Goal: Task Accomplishment & Management: Use online tool/utility

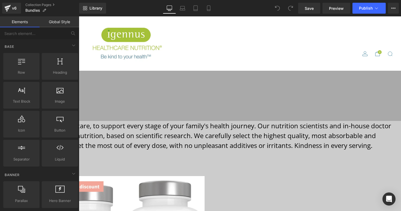
scroll to position [59, 0]
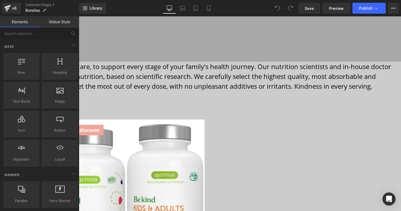
click at [141, 88] on span "Be kind supplements are physician-formulated with care, to support every stage …" at bounding box center [154, 76] width 473 height 29
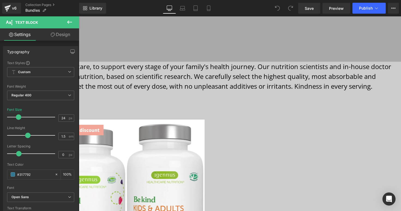
click at [139, 86] on span "Be kind supplements are physician-formulated with care, to support every stage …" at bounding box center [154, 76] width 473 height 29
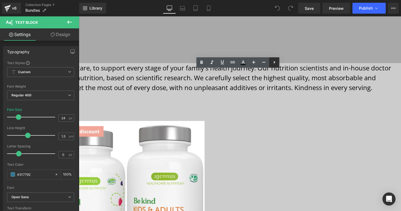
click at [274, 62] on icon at bounding box center [274, 62] width 1 height 3
click at [258, 92] on span "Be kind supplements are physician-formulated with care, to support every stage …" at bounding box center [154, 77] width 473 height 29
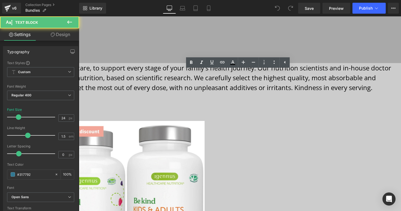
click at [155, 65] on div "Be kind supplements are physician-formulated with care, to support every stage …" at bounding box center [159, 85] width 483 height 45
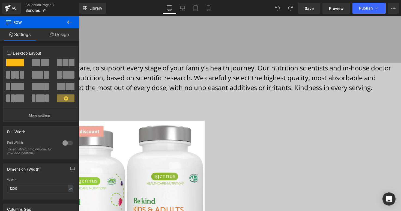
click at [79, 16] on icon at bounding box center [79, 16] width 0 height 0
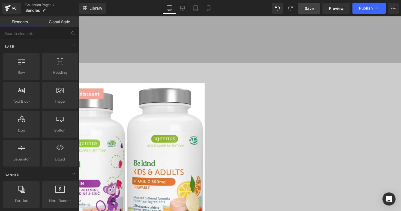
click at [312, 9] on span "Save" at bounding box center [309, 8] width 9 height 6
click at [359, 10] on button "Publish" at bounding box center [368, 8] width 33 height 11
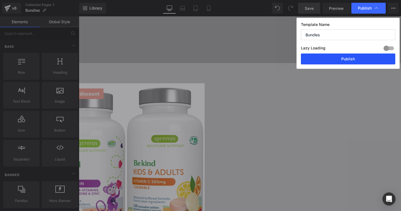
click at [352, 59] on button "Publish" at bounding box center [348, 58] width 94 height 11
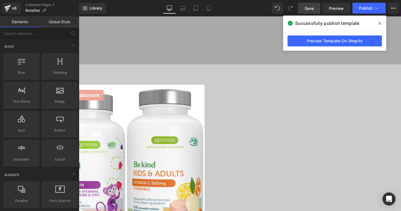
click at [380, 23] on icon at bounding box center [379, 23] width 3 height 4
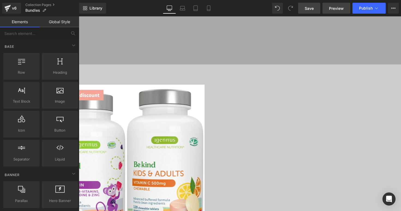
click at [336, 10] on span "Preview" at bounding box center [336, 8] width 15 height 6
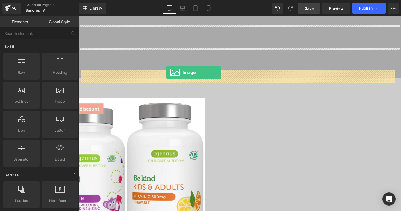
drag, startPoint x: 152, startPoint y: 106, endPoint x: 166, endPoint y: 72, distance: 36.9
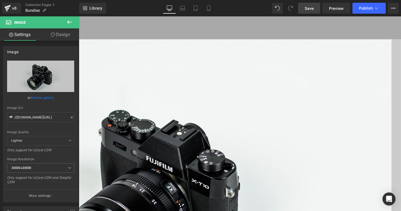
scroll to position [61, 0]
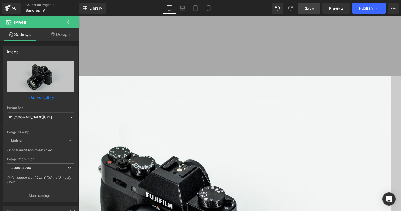
click at [79, 16] on icon at bounding box center [79, 16] width 0 height 0
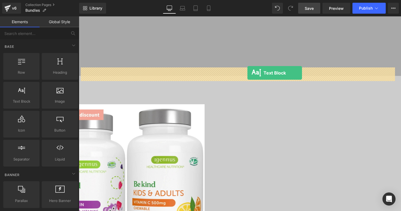
drag, startPoint x: 98, startPoint y: 110, endPoint x: 247, endPoint y: 73, distance: 153.4
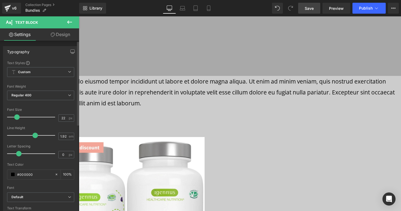
type input "23"
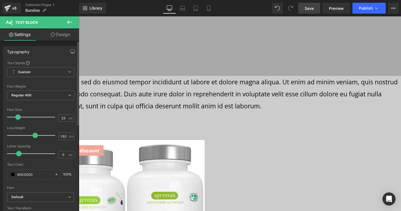
drag, startPoint x: 15, startPoint y: 117, endPoint x: 18, endPoint y: 118, distance: 3.4
click at [18, 118] on span at bounding box center [17, 116] width 5 height 5
type input "1.8"
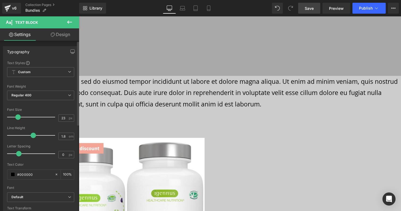
click at [32, 135] on span at bounding box center [33, 135] width 5 height 5
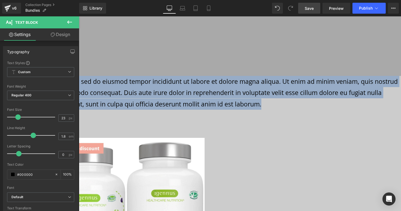
drag, startPoint x: 168, startPoint y: 118, endPoint x: 82, endPoint y: 73, distance: 97.0
click at [82, 76] on div "Lorem ipsum dolor sit amet, consectetur adipiscing elit, sed do eiusmod tempor …" at bounding box center [159, 93] width 483 height 34
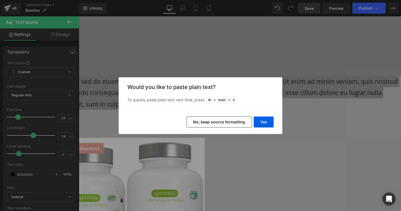
click at [217, 121] on button "No, keep source formatting" at bounding box center [219, 121] width 65 height 11
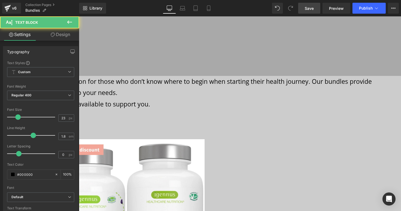
click at [182, 92] on p "Our expertly curated supplement bundles offer a solution for those who don’t kn…" at bounding box center [159, 87] width 483 height 23
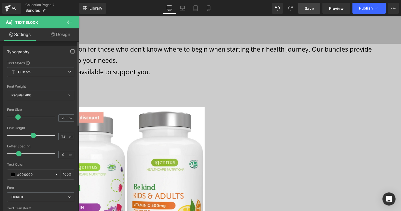
scroll to position [185, 0]
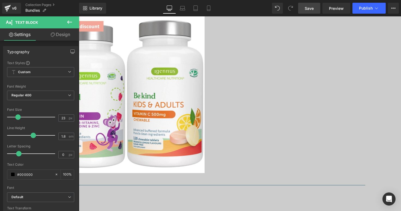
click at [79, 16] on icon at bounding box center [79, 16] width 0 height 0
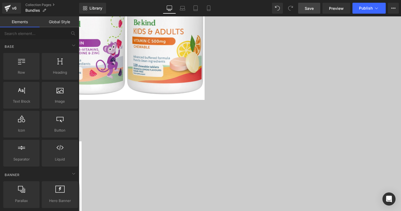
scroll to position [240, 0]
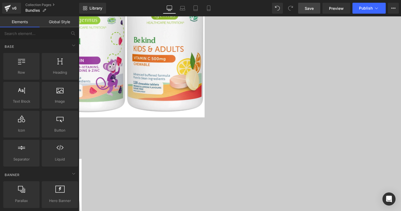
click at [265, 137] on h3 "Calm & Immune Boost Bundle" at bounding box center [159, 143] width 464 height 13
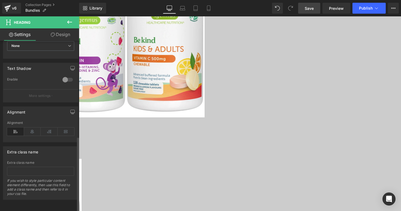
scroll to position [217, 0]
click at [50, 130] on icon at bounding box center [49, 131] width 17 height 8
click at [290, 151] on div "To enrich screen reader interactions, please activate Accessibility in Grammarl…" at bounding box center [159, 155] width 464 height 8
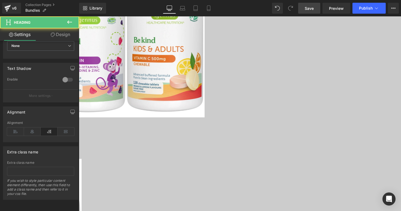
click at [61, 34] on link "Design" at bounding box center [61, 34] width 40 height 12
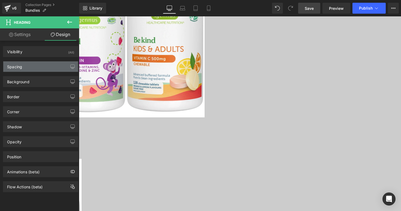
click at [45, 66] on div "Spacing" at bounding box center [40, 66] width 75 height 10
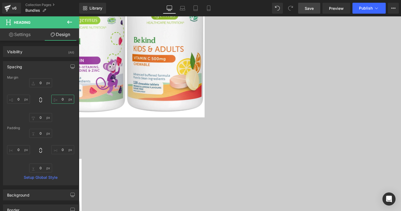
click at [63, 100] on input "0" at bounding box center [62, 99] width 23 height 9
type input "25"
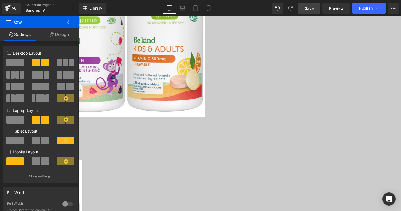
drag, startPoint x: 272, startPoint y: 84, endPoint x: 271, endPoint y: 76, distance: 8.6
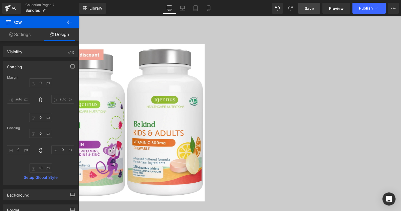
scroll to position [149, 0]
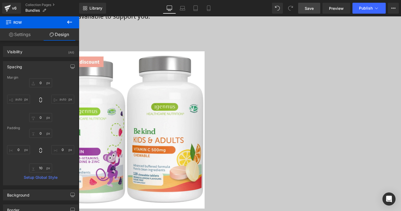
click at [270, 41] on h3 "Multi & Immune Boost Bundle" at bounding box center [159, 43] width 464 height 13
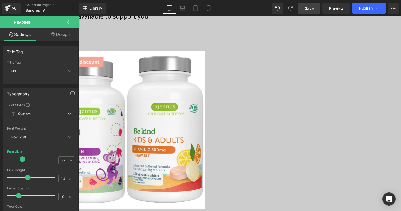
click at [58, 37] on link "Design" at bounding box center [61, 34] width 40 height 12
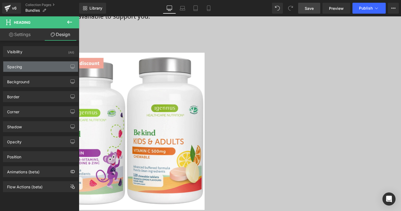
click at [58, 65] on div "Spacing" at bounding box center [40, 66] width 75 height 10
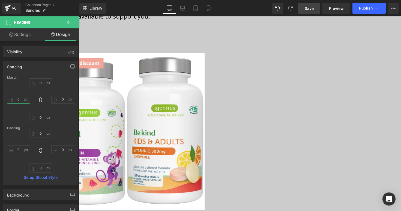
click at [20, 99] on input "0" at bounding box center [18, 99] width 23 height 9
type input "25"
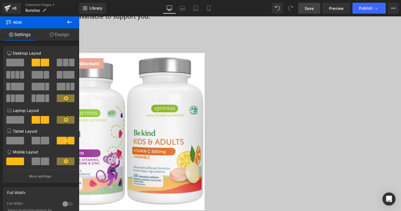
drag, startPoint x: 167, startPoint y: 55, endPoint x: 227, endPoint y: 118, distance: 87.0
click at [167, 47] on div "Multi & Immune Boost Bundle Heading Daily Multivitamin + Vitamin C for energy, …" at bounding box center [159, 128] width 483 height 182
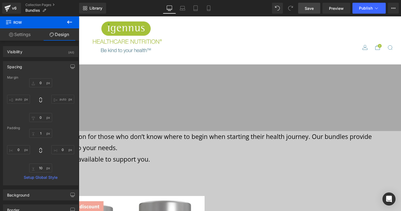
scroll to position [30, 0]
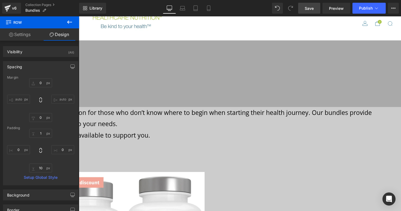
click at [69, 22] on icon at bounding box center [69, 21] width 5 height 3
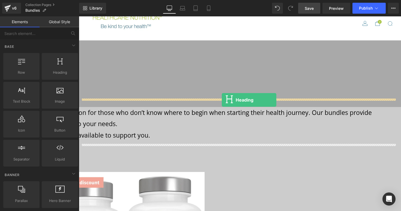
drag, startPoint x: 131, startPoint y: 77, endPoint x: 222, endPoint y: 100, distance: 93.3
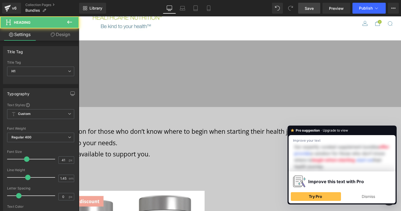
drag, startPoint x: 260, startPoint y: 109, endPoint x: 271, endPoint y: 108, distance: 11.7
click at [260, 109] on h1 "Your heading text goes here" at bounding box center [159, 115] width 464 height 16
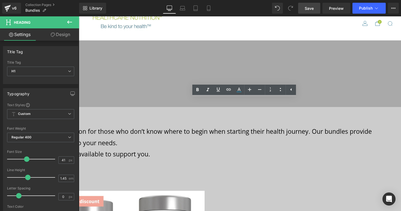
drag, startPoint x: 312, startPoint y: 109, endPoint x: 166, endPoint y: 102, distance: 146.3
click at [166, 107] on h1 "Your heading text goes here" at bounding box center [159, 115] width 464 height 16
paste div "To enrich screen reader interactions, please activate Accessibility in Grammarl…"
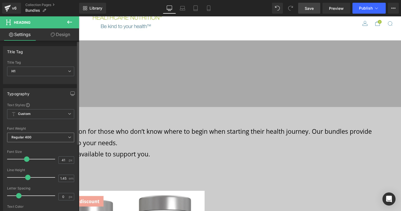
click at [68, 136] on icon at bounding box center [69, 137] width 3 height 3
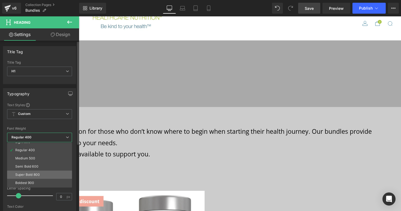
scroll to position [28, 0]
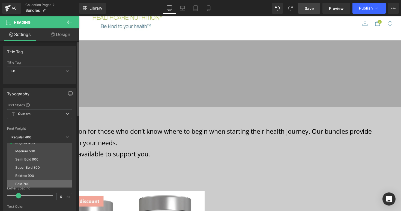
click at [32, 182] on li "Bold 700" at bounding box center [40, 184] width 67 height 8
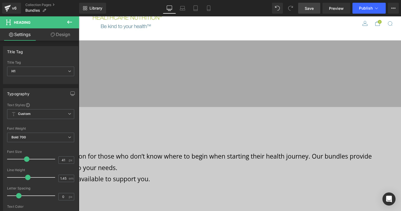
drag, startPoint x: 274, startPoint y: 114, endPoint x: 273, endPoint y: 127, distance: 13.1
click at [273, 137] on div "48px" at bounding box center [159, 143] width 483 height 13
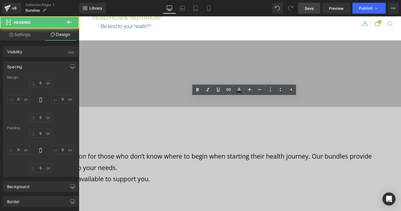
type input "0"
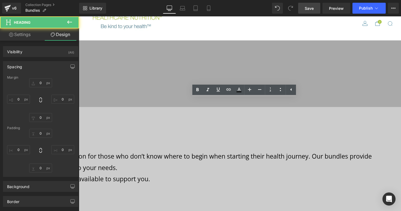
type input "0"
type input "48"
type input "0"
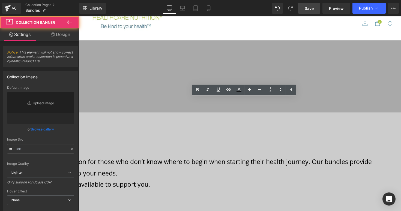
drag, startPoint x: 305, startPoint y: 90, endPoint x: 304, endPoint y: 93, distance: 3.2
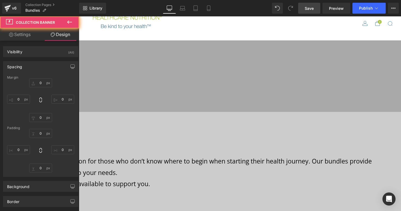
type input "0"
type input "50"
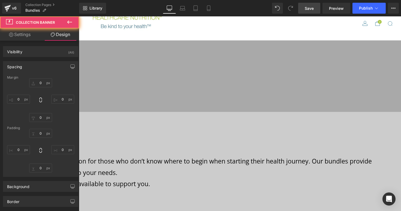
type input "0"
type input "50"
type input "0"
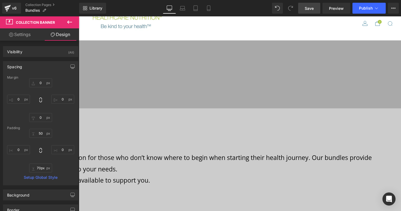
type input "71px"
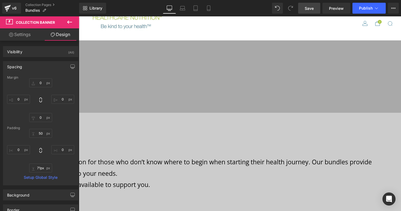
drag, startPoint x: 301, startPoint y: 90, endPoint x: 288, endPoint y: 98, distance: 15.8
click at [157, 113] on h1 "Bundle & save 15%" at bounding box center [159, 121] width 464 height 16
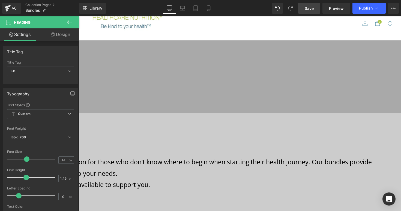
click at [58, 34] on link "Design" at bounding box center [61, 34] width 40 height 12
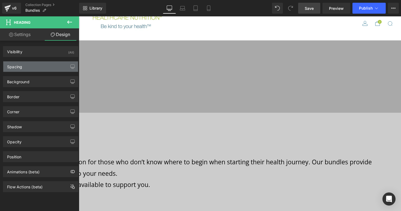
click at [38, 67] on div "Spacing" at bounding box center [40, 66] width 75 height 10
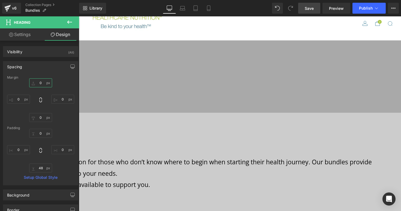
click at [40, 83] on input "0" at bounding box center [40, 82] width 23 height 9
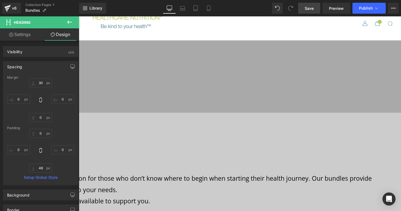
click at [312, 10] on span "Save" at bounding box center [309, 8] width 9 height 6
click at [183, 8] on icon at bounding box center [182, 7] width 5 height 5
type input "30"
type input "0"
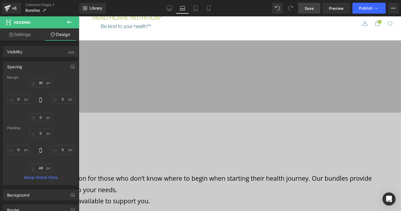
type input "0"
type input "48"
type input "0"
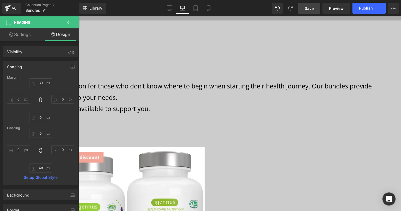
scroll to position [215, 0]
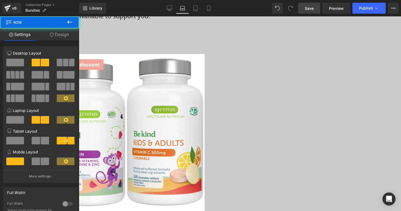
drag, startPoint x: 245, startPoint y: 133, endPoint x: 245, endPoint y: 130, distance: 3.8
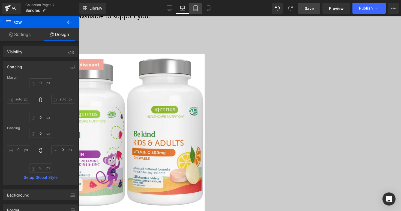
click at [197, 9] on icon at bounding box center [195, 7] width 5 height 5
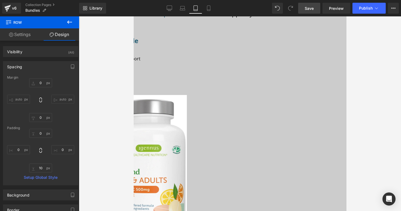
type input "0"
type input "10"
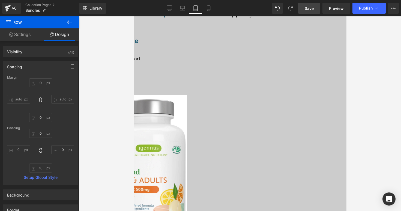
type input "10"
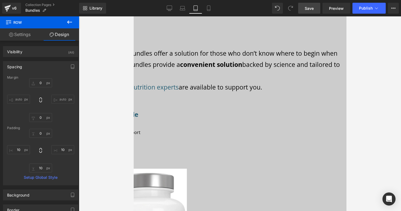
scroll to position [155, 0]
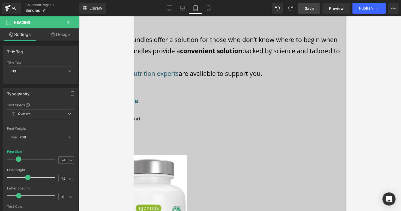
click at [58, 36] on link "Design" at bounding box center [61, 34] width 40 height 12
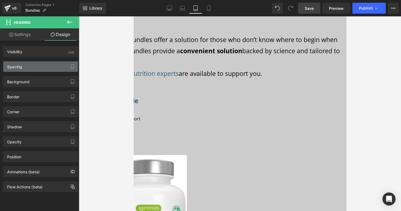
click at [50, 68] on div "Spacing" at bounding box center [40, 66] width 75 height 10
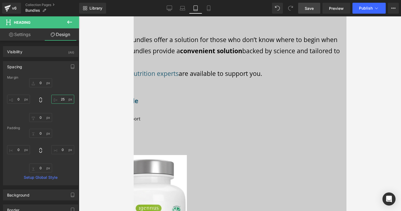
click at [62, 98] on input "25" at bounding box center [62, 99] width 23 height 9
type input "1"
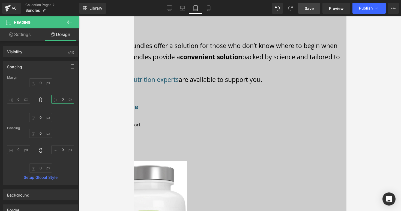
scroll to position [126, 0]
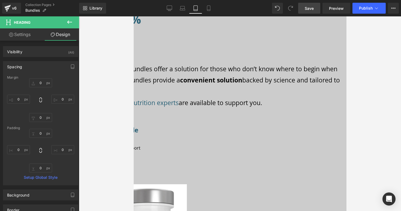
click at [254, 67] on p "Our expertly curated supplement bundles offer a solution for those who don’t kn…" at bounding box center [187, 80] width 314 height 34
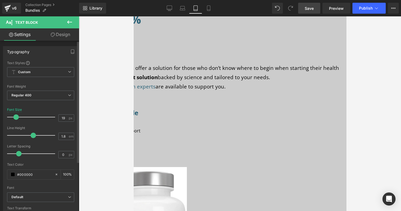
click at [16, 116] on span at bounding box center [15, 116] width 5 height 5
type input "20"
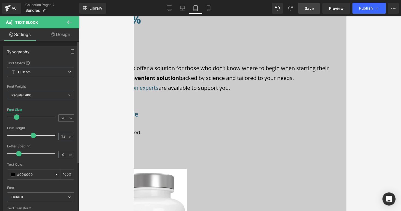
click at [17, 116] on span at bounding box center [16, 116] width 5 height 5
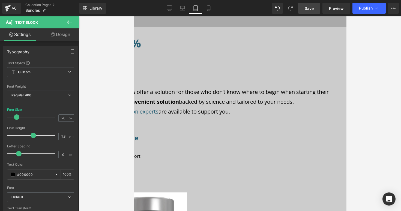
scroll to position [43, 0]
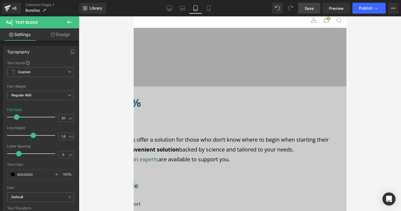
click at [207, 101] on div "Bundle & save 15%" at bounding box center [186, 109] width 301 height 29
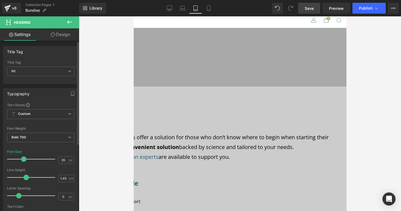
drag, startPoint x: 25, startPoint y: 159, endPoint x: 22, endPoint y: 157, distance: 3.0
click at [22, 157] on span at bounding box center [23, 158] width 5 height 5
type input "34"
click at [22, 159] on span at bounding box center [22, 158] width 5 height 5
drag, startPoint x: 256, startPoint y: 106, endPoint x: 256, endPoint y: 100, distance: 5.7
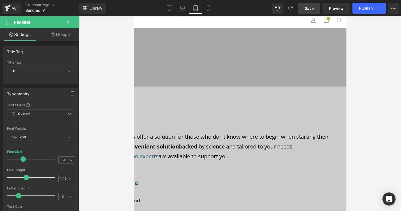
click at [256, 116] on div at bounding box center [187, 119] width 314 height 7
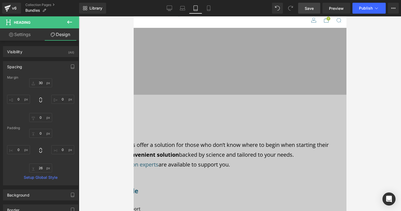
click at [309, 10] on span "Save" at bounding box center [309, 8] width 9 height 6
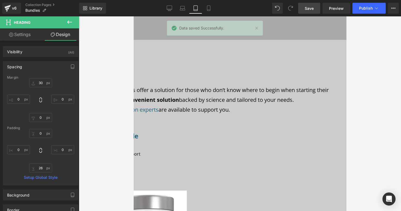
scroll to position [91, 0]
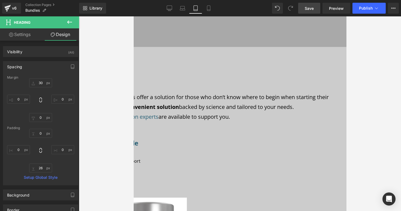
click at [273, 112] on p "Need more support? Our in-house nutrition experts are available to support you." at bounding box center [187, 117] width 314 height 10
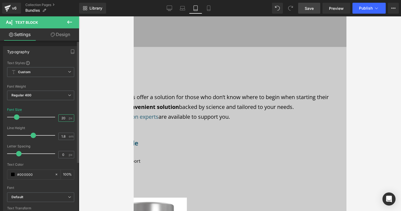
click at [64, 118] on input "20" at bounding box center [64, 118] width 10 height 7
type input "2"
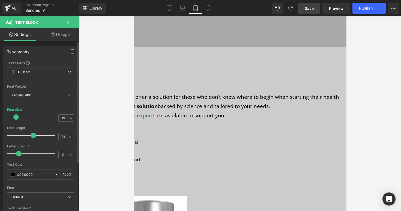
click at [14, 116] on span at bounding box center [15, 116] width 5 height 5
type input "18"
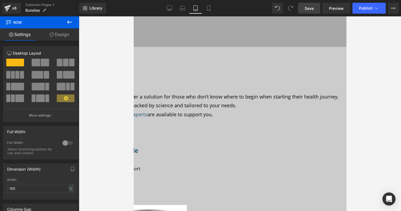
drag, startPoint x: 264, startPoint y: 91, endPoint x: 264, endPoint y: 96, distance: 4.9
click at [264, 130] on div at bounding box center [187, 134] width 314 height 8
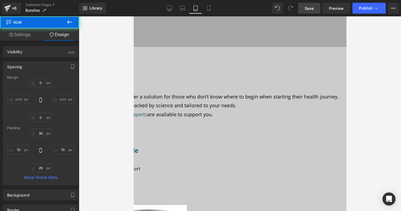
click at [304, 9] on link "Save" at bounding box center [309, 8] width 22 height 11
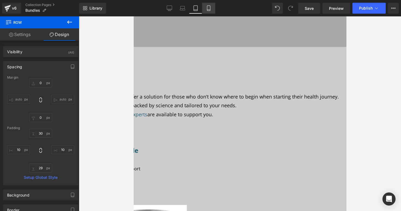
click at [208, 8] on icon at bounding box center [208, 7] width 5 height 5
type input "0"
type input "30"
type input "10"
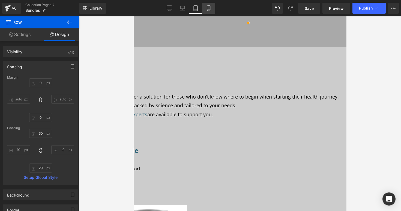
type input "10"
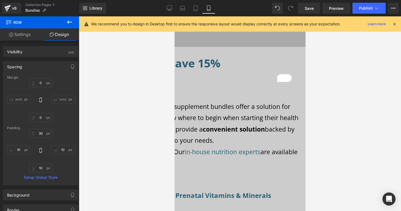
click at [209, 101] on p "Our expertly curated supplement bundles offer a solution for those who don’t kn…" at bounding box center [207, 123] width 191 height 45
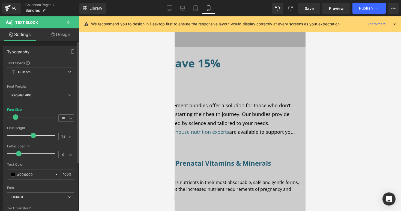
click at [16, 116] on span at bounding box center [15, 116] width 5 height 5
click at [169, 6] on icon at bounding box center [169, 7] width 5 height 5
type input "23"
type input "100"
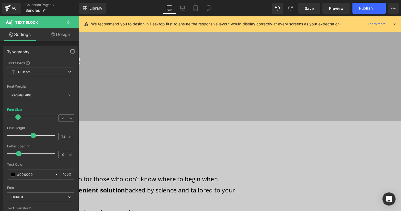
scroll to position [124, 0]
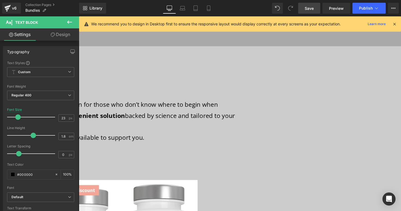
click at [314, 8] on span "Save" at bounding box center [309, 8] width 9 height 6
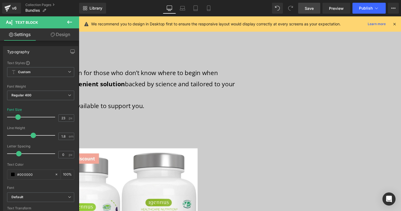
scroll to position [173, 0]
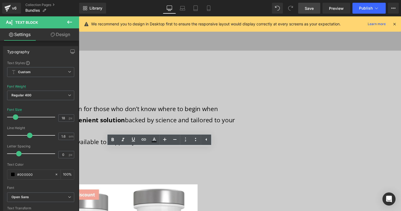
scroll to position [91, 0]
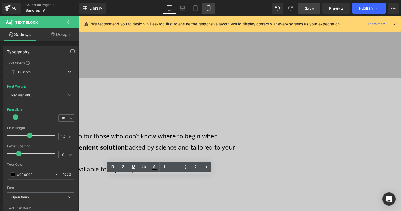
click at [208, 10] on icon at bounding box center [208, 10] width 3 height 0
type input "16"
type input "100"
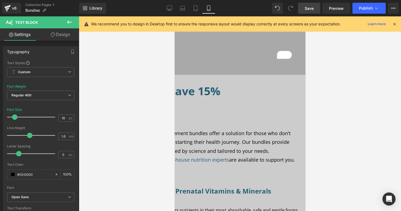
scroll to position [26, 0]
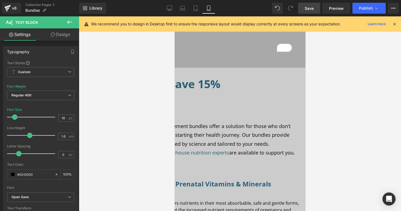
click at [208, 76] on h1 "Bundle & save 15%" at bounding box center [206, 84] width 183 height 16
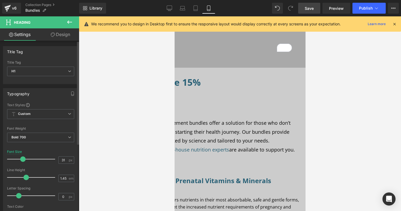
type input "30"
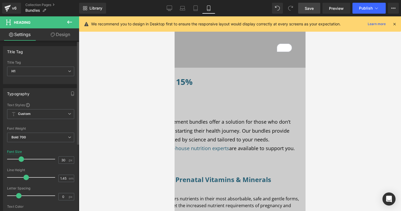
drag, startPoint x: 26, startPoint y: 158, endPoint x: 21, endPoint y: 158, distance: 5.2
click at [21, 158] on span at bounding box center [21, 158] width 5 height 5
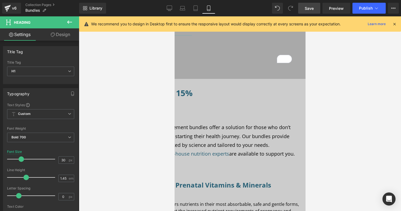
scroll to position [19, 0]
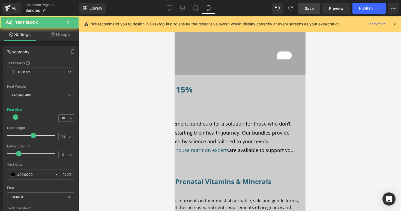
drag, startPoint x: 243, startPoint y: 86, endPoint x: 241, endPoint y: 78, distance: 8.1
click at [244, 83] on div "Bundle & save 15% Heading Our expertly curated supplement bundles offer a solut…" at bounding box center [207, 120] width 191 height 74
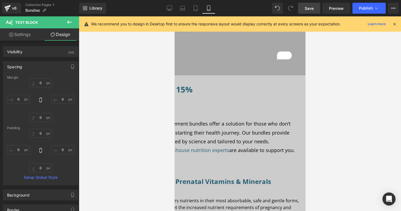
click at [264, 83] on h1 "Bundle & save 15%" at bounding box center [206, 89] width 183 height 12
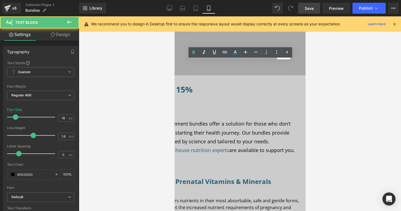
click at [250, 84] on div "Bundle & save 15% Heading Our expertly curated supplement bundles offer a solut…" at bounding box center [207, 120] width 191 height 74
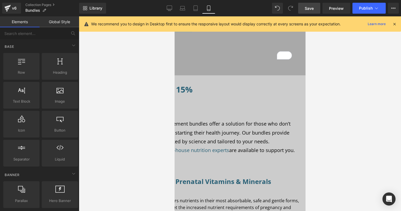
click at [326, 114] on div at bounding box center [240, 113] width 322 height 194
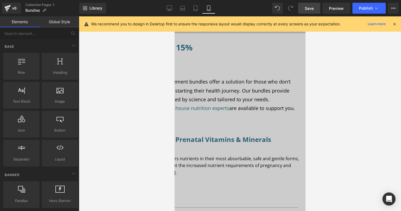
scroll to position [88, 0]
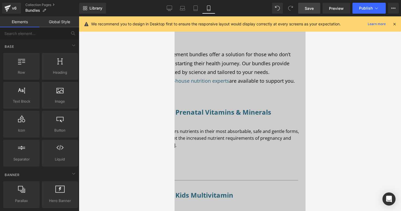
click at [271, 107] on h3 "Be kind Advanced Prenatal Vitamins & Minerals" at bounding box center [206, 112] width 183 height 10
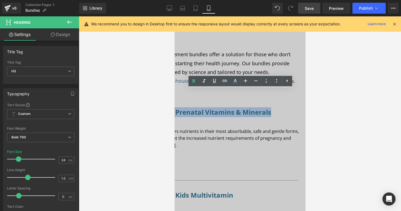
drag, startPoint x: 266, startPoint y: 105, endPoint x: 193, endPoint y: 97, distance: 73.0
click at [193, 107] on h3 "Be kind Advanced Prenatal Vitamins & Minerals" at bounding box center [206, 112] width 183 height 10
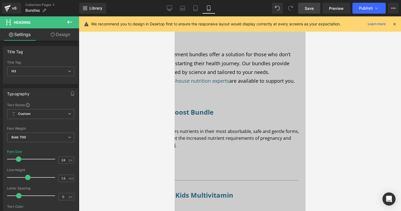
drag, startPoint x: 371, startPoint y: 133, endPoint x: 354, endPoint y: 125, distance: 18.4
click at [368, 131] on div at bounding box center [240, 113] width 322 height 194
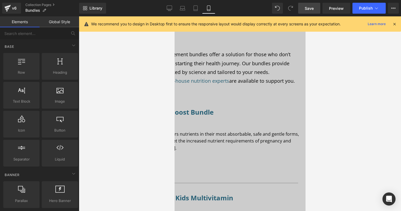
click at [174, 16] on icon at bounding box center [174, 16] width 0 height 0
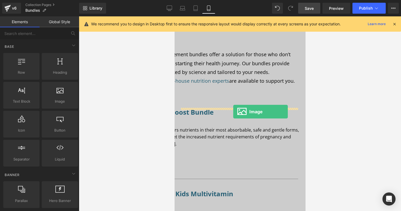
drag, startPoint x: 238, startPoint y: 114, endPoint x: 233, endPoint y: 112, distance: 5.4
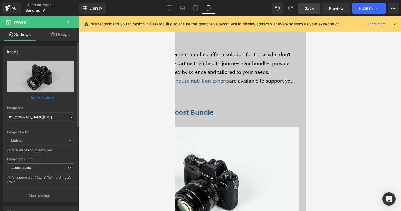
click at [46, 98] on link "Browse gallery" at bounding box center [42, 98] width 23 height 10
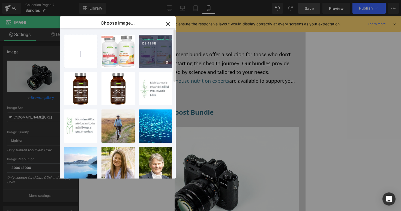
click at [155, 58] on div "Igennus...ount.webp 159.49 KB" at bounding box center [155, 51] width 33 height 33
type input "[URL][DOMAIN_NAME]"
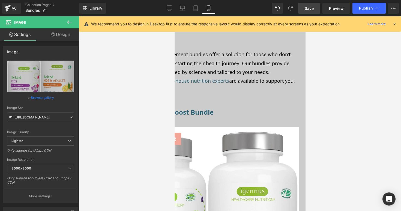
scroll to position [228, 0]
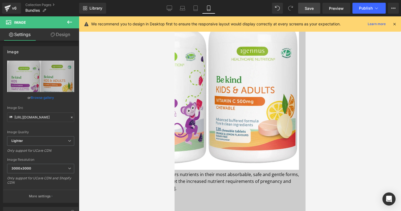
click at [211, 71] on img at bounding box center [206, 77] width 183 height 183
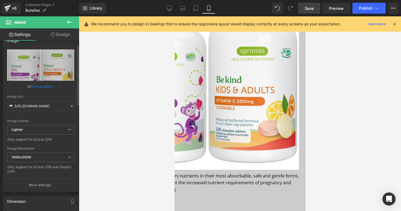
scroll to position [88, 0]
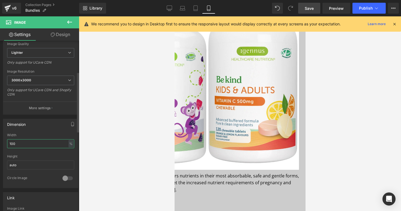
click at [40, 144] on input "100" at bounding box center [40, 143] width 67 height 9
type input "1"
type input "50"
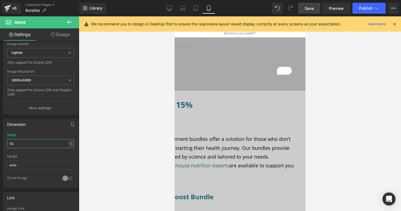
scroll to position [68, 0]
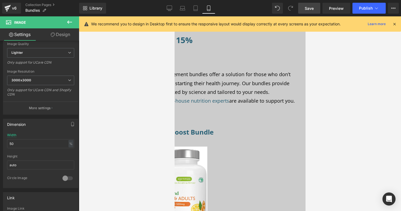
click at [214, 127] on h3 "Multi & Immune Boost Bundle" at bounding box center [206, 132] width 183 height 10
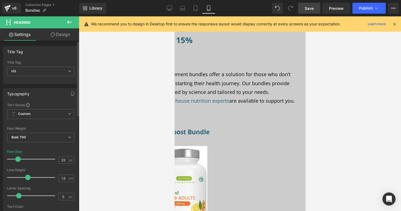
type input "22"
click at [16, 158] on span at bounding box center [17, 158] width 5 height 5
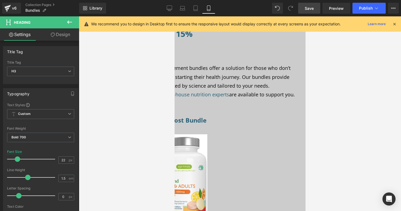
scroll to position [135, 0]
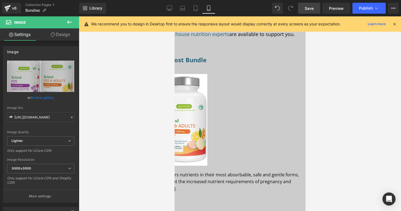
click at [236, 119] on div "Multi & Immune Boost Bundle Heading Image Our clean-label prenatal delivers nut…" at bounding box center [207, 141] width 191 height 172
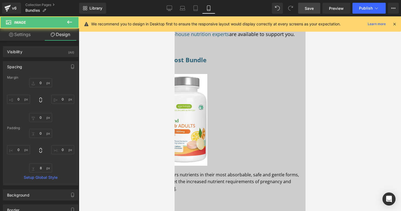
click at [266, 171] on p "Our clean-label prenatal delivers nutrients in their most absorbable, safe and …" at bounding box center [207, 181] width 191 height 21
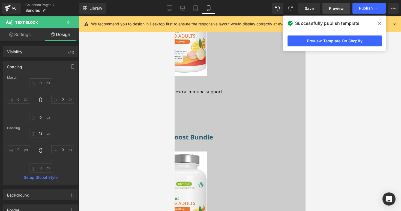
click at [334, 10] on span "Preview" at bounding box center [336, 8] width 15 height 6
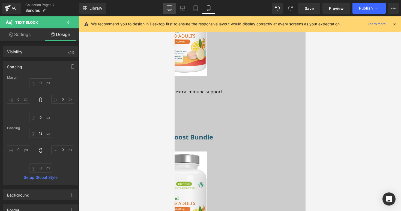
drag, startPoint x: 169, startPoint y: 8, endPoint x: 173, endPoint y: 16, distance: 8.4
click at [169, 8] on icon at bounding box center [169, 7] width 5 height 5
type input "0"
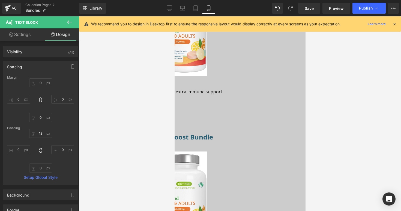
type input "0"
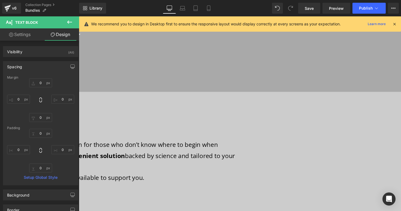
scroll to position [129, 0]
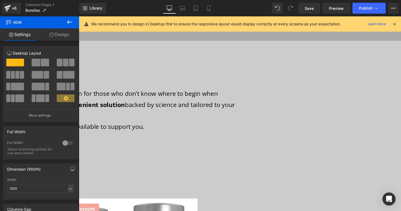
drag, startPoint x: 237, startPoint y: 104, endPoint x: 236, endPoint y: 119, distance: 15.6
click at [235, 146] on div "75px" at bounding box center [77, 156] width 327 height 20
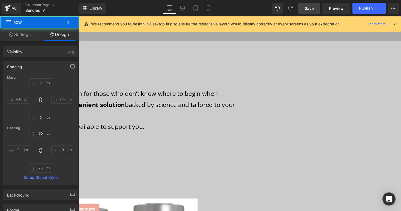
type input "0"
type input "30"
type input "0"
type input "75"
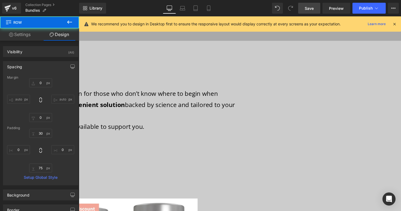
type input "0"
click at [305, 10] on span "Save" at bounding box center [309, 8] width 9 height 6
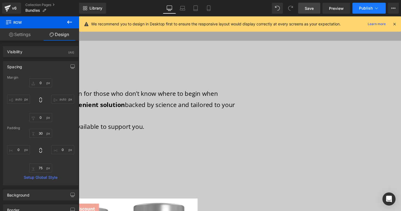
click at [361, 9] on span "Publish" at bounding box center [366, 8] width 14 height 4
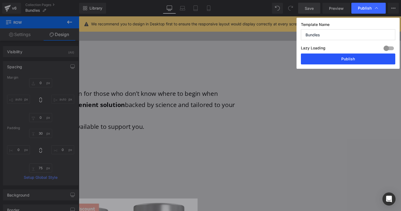
click at [348, 59] on button "Publish" at bounding box center [348, 58] width 94 height 11
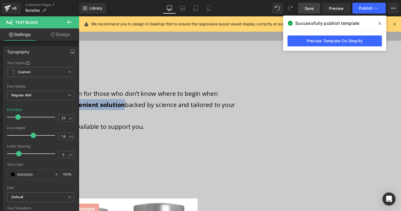
drag, startPoint x: 284, startPoint y: 73, endPoint x: 235, endPoint y: 74, distance: 48.6
click at [235, 90] on p "Our expertly curated supplement bundles offer a solution for those who don’t kn…" at bounding box center [77, 107] width 327 height 34
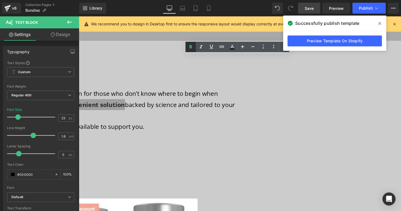
click at [192, 48] on icon at bounding box center [190, 47] width 7 height 7
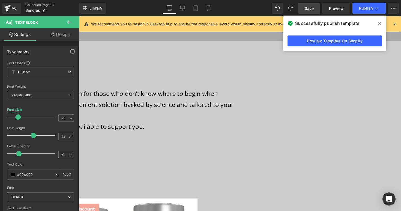
click at [312, 8] on span "Save" at bounding box center [309, 8] width 9 height 6
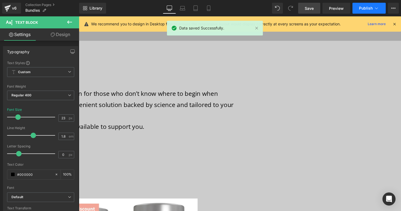
click at [354, 7] on button "Publish" at bounding box center [368, 8] width 33 height 11
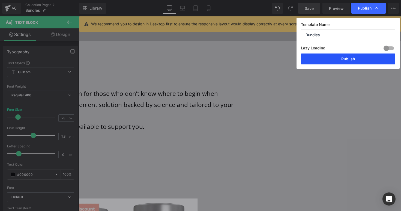
drag, startPoint x: 268, startPoint y: 42, endPoint x: 341, endPoint y: 58, distance: 74.6
click at [341, 58] on button "Publish" at bounding box center [348, 58] width 94 height 11
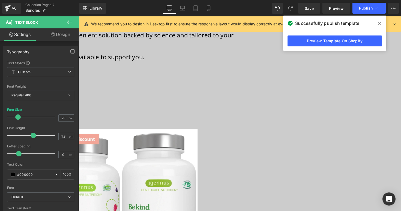
scroll to position [250, 0]
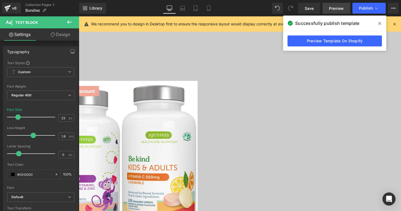
click at [331, 9] on span "Preview" at bounding box center [336, 8] width 15 height 6
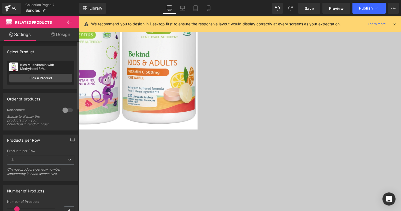
click at [31, 51] on div "Select Product" at bounding box center [20, 50] width 27 height 8
click at [39, 59] on div "Select Product Select manually Select manually Select manually No product assig…" at bounding box center [40, 67] width 75 height 43
click at [41, 65] on div "Kids Multivitamin with Methylated B-V..." at bounding box center [46, 67] width 52 height 8
click at [27, 65] on div "Kids Multivitamin with Methylated B-V..." at bounding box center [46, 67] width 52 height 8
click at [33, 70] on div "Kids Multivitamin with Methylated B-V..." at bounding box center [46, 67] width 52 height 8
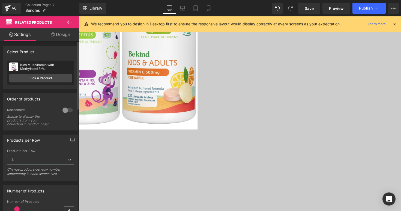
click at [34, 73] on div "Kids Multivitamin with Methylated B-V... Kids Multivitamin with Methylated B-V.…" at bounding box center [40, 73] width 67 height 24
click at [34, 75] on link "Pick a Product" at bounding box center [40, 78] width 63 height 9
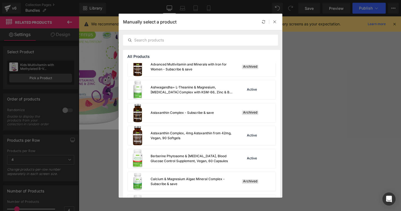
scroll to position [371, 0]
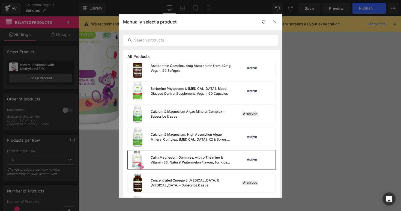
click at [273, 161] on div "Active" at bounding box center [257, 160] width 37 height 8
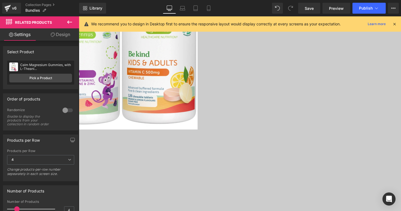
click at [57, 38] on link "Design" at bounding box center [61, 34] width 40 height 12
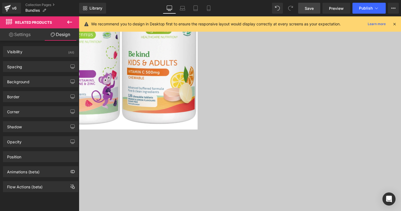
click at [311, 8] on span "Save" at bounding box center [309, 8] width 9 height 6
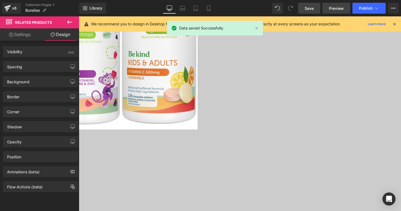
click at [331, 7] on span "Preview" at bounding box center [336, 8] width 15 height 6
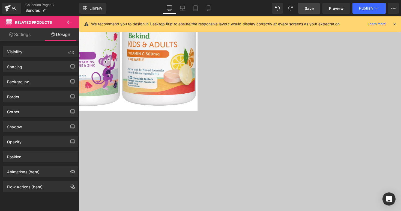
scroll to position [372, 0]
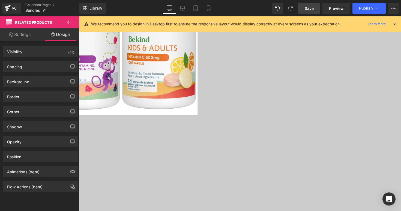
click at [79, 16] on icon at bounding box center [79, 16] width 0 height 0
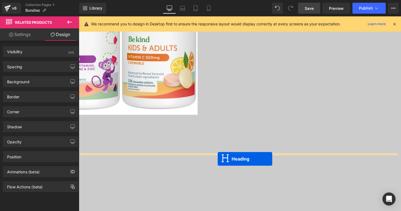
drag, startPoint x: 222, startPoint y: 122, endPoint x: 222, endPoint y: 162, distance: 40.1
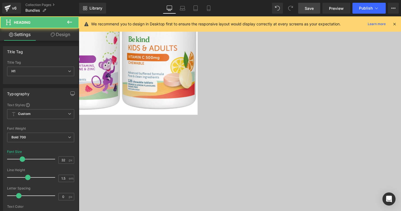
scroll to position [406, 0]
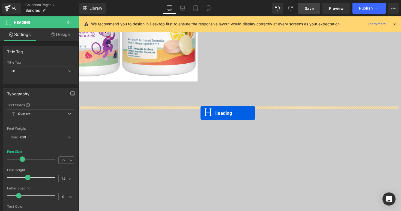
drag, startPoint x: 222, startPoint y: 114, endPoint x: 203, endPoint y: 115, distance: 18.3
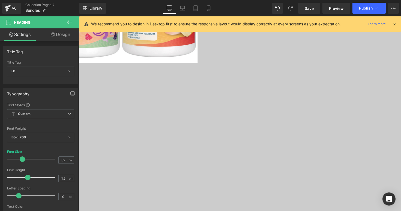
scroll to position [441, 0]
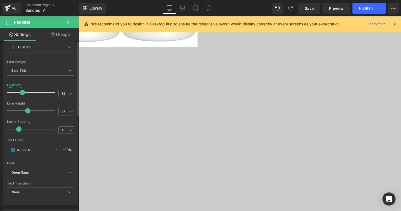
scroll to position [0, 0]
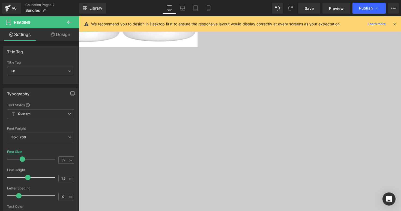
click at [79, 16] on span "Related Products" at bounding box center [79, 16] width 0 height 0
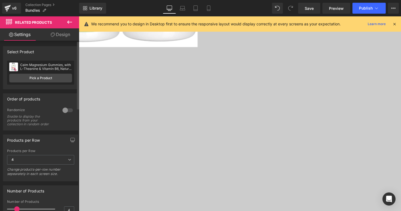
click at [68, 110] on div at bounding box center [67, 110] width 13 height 9
click at [63, 109] on div at bounding box center [67, 110] width 13 height 9
click at [37, 70] on div "Calm Magnesium Gummies, with L-Theanine & Vitamin B6, Natural Watermelon Flavou…" at bounding box center [46, 67] width 52 height 8
click at [48, 64] on div "Calm Magnesium Gummies, with L-Theanine & Vitamin B6, Natural Watermelon Flavou…" at bounding box center [46, 67] width 52 height 8
click at [60, 37] on link "Design" at bounding box center [61, 34] width 40 height 12
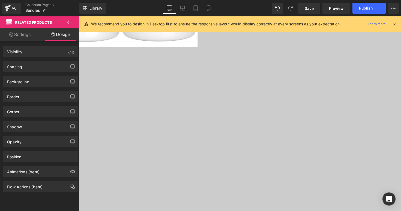
click at [34, 35] on link "Settings" at bounding box center [20, 34] width 40 height 12
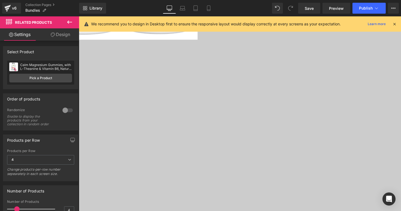
scroll to position [442, 0]
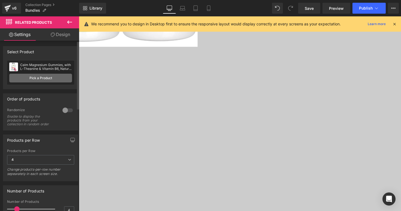
click at [51, 78] on link "Pick a Product" at bounding box center [40, 78] width 63 height 9
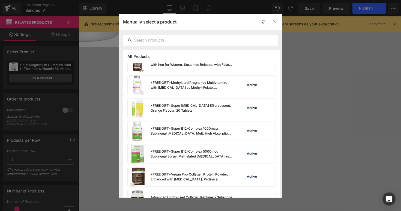
scroll to position [224, 0]
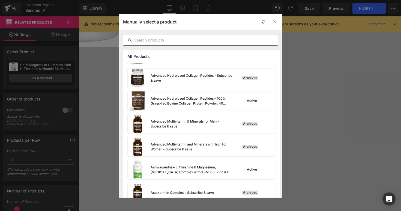
click at [166, 39] on input "text" at bounding box center [200, 40] width 154 height 7
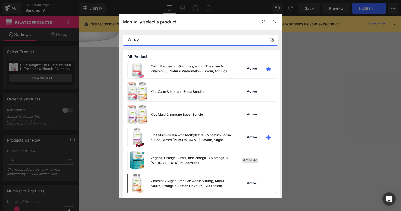
scroll to position [27, 0]
type input "kid"
click at [268, 185] on div at bounding box center [269, 183] width 8 height 8
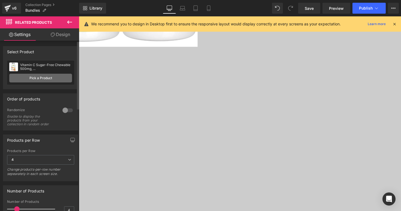
click at [33, 79] on link "Pick a Product" at bounding box center [40, 78] width 63 height 9
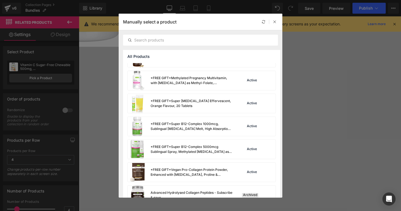
scroll to position [147, 0]
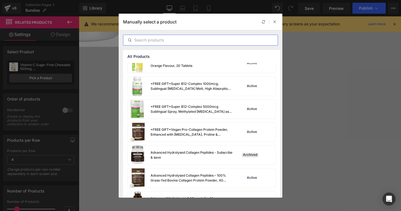
click at [174, 41] on input "text" at bounding box center [200, 40] width 154 height 7
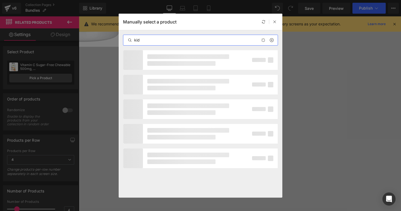
type input "kids"
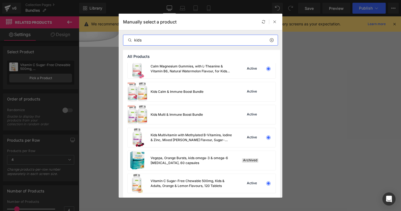
scroll to position [27, 0]
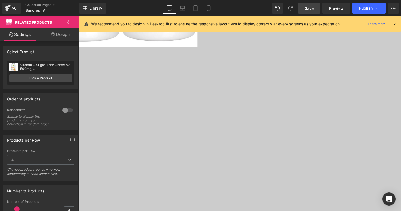
click at [308, 11] on span "Save" at bounding box center [309, 8] width 9 height 6
click at [309, 8] on span "Save" at bounding box center [309, 8] width 9 height 6
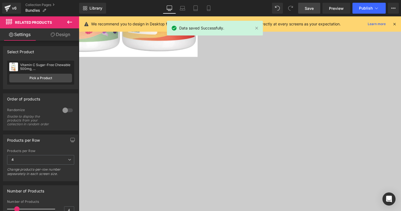
scroll to position [424, 0]
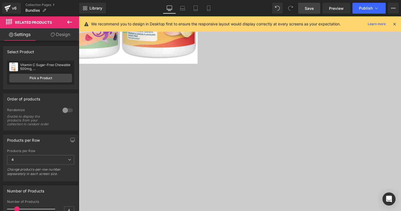
click at [79, 16] on icon at bounding box center [79, 16] width 0 height 0
click at [362, 10] on span "Publish" at bounding box center [366, 8] width 14 height 4
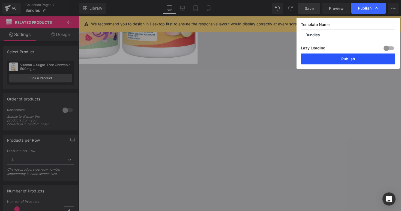
drag, startPoint x: 349, startPoint y: 61, endPoint x: 276, endPoint y: 46, distance: 73.9
click at [349, 61] on button "Publish" at bounding box center [348, 58] width 94 height 11
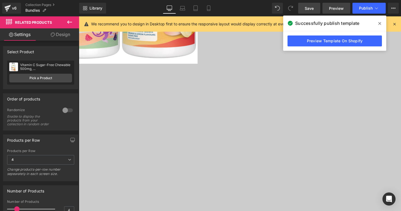
click at [336, 9] on span "Preview" at bounding box center [336, 8] width 15 height 6
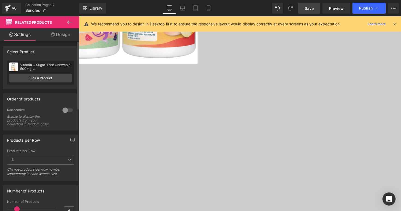
scroll to position [431, 0]
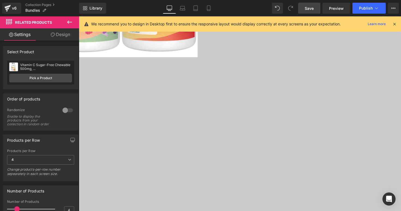
click at [59, 35] on link "Design" at bounding box center [61, 34] width 40 height 12
type input "0"
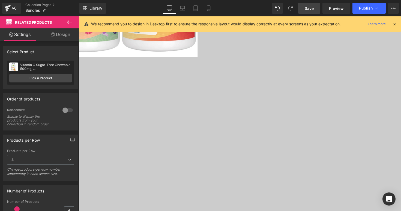
type input "0"
type input "30"
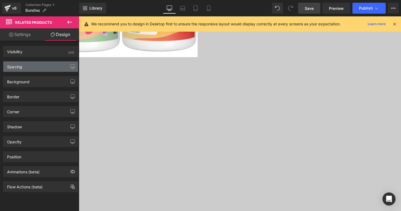
click at [39, 66] on div "Spacing" at bounding box center [40, 66] width 75 height 10
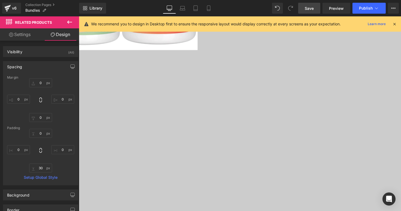
scroll to position [480, 0]
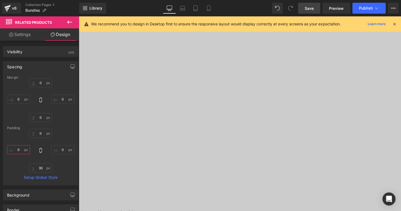
click at [22, 150] on input "0" at bounding box center [18, 149] width 23 height 9
type input "20"
click at [63, 150] on input "0" at bounding box center [62, 149] width 23 height 9
type input "20"
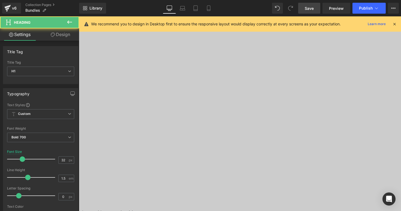
click at [59, 35] on link "Design" at bounding box center [61, 34] width 40 height 12
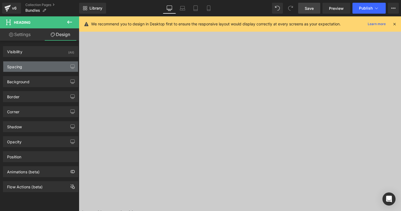
click at [35, 67] on div "Spacing" at bounding box center [40, 66] width 75 height 10
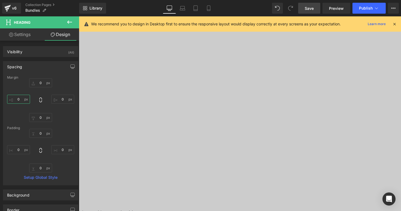
click at [19, 98] on input "0" at bounding box center [18, 99] width 23 height 9
type input "25"
click at [312, 8] on span "Save" at bounding box center [309, 8] width 9 height 6
click at [358, 10] on button "Publish" at bounding box center [368, 8] width 33 height 11
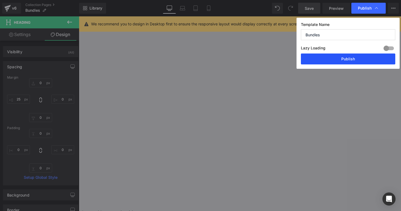
click at [348, 58] on button "Publish" at bounding box center [348, 58] width 94 height 11
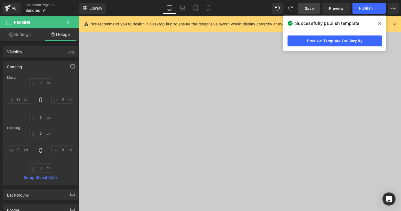
click at [79, 16] on icon at bounding box center [79, 16] width 0 height 0
click at [19, 34] on link "Settings" at bounding box center [20, 34] width 40 height 12
type input "100"
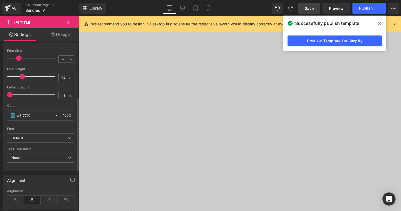
scroll to position [134, 0]
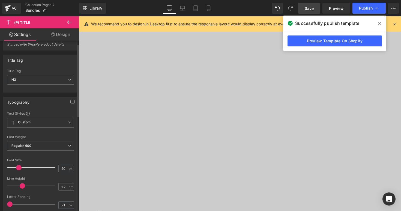
scroll to position [0, 0]
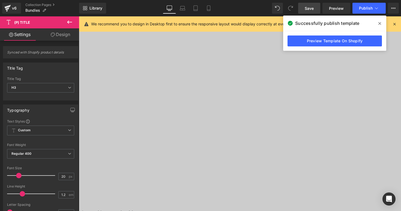
click at [79, 16] on span "Related Products" at bounding box center [79, 16] width 0 height 0
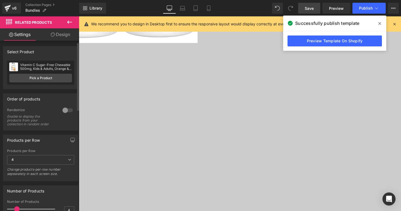
scroll to position [3, 0]
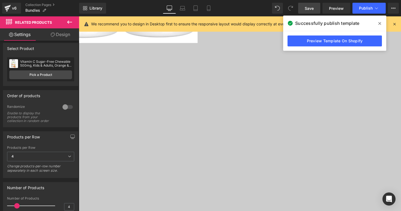
click at [59, 33] on link "Design" at bounding box center [61, 34] width 40 height 12
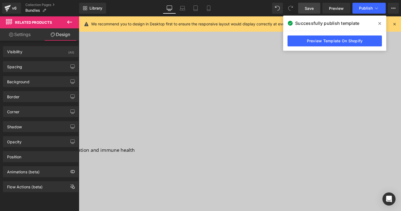
scroll to position [467, 0]
click at [368, 8] on span "Publish" at bounding box center [366, 8] width 14 height 4
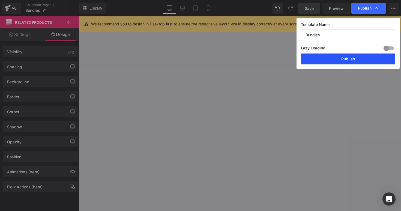
click at [350, 59] on button "Publish" at bounding box center [348, 58] width 94 height 11
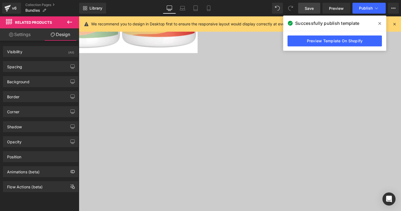
scroll to position [413, 0]
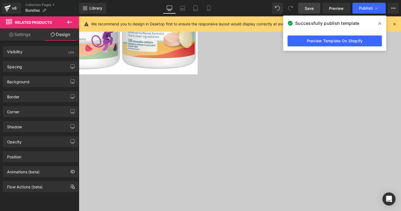
click at [79, 16] on icon at bounding box center [79, 16] width 0 height 0
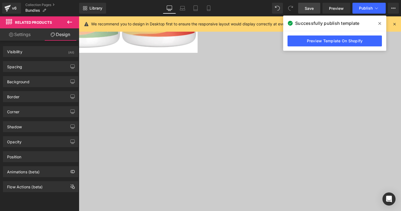
scroll to position [439, 0]
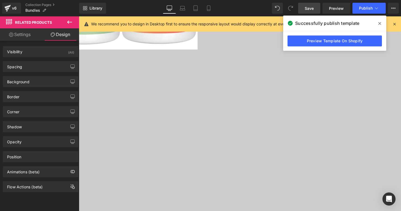
click at [79, 16] on icon at bounding box center [79, 16] width 0 height 0
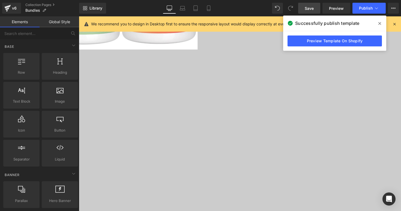
drag, startPoint x: 238, startPoint y: 92, endPoint x: 143, endPoint y: 65, distance: 98.6
click at [79, 16] on span "Related Products" at bounding box center [79, 16] width 0 height 0
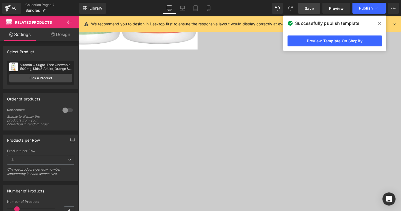
click at [57, 35] on link "Design" at bounding box center [61, 34] width 40 height 12
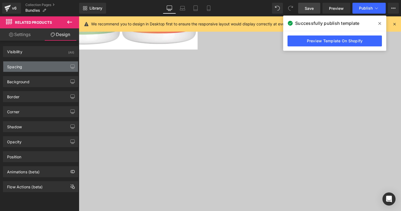
click at [31, 70] on div "Spacing" at bounding box center [40, 66] width 75 height 10
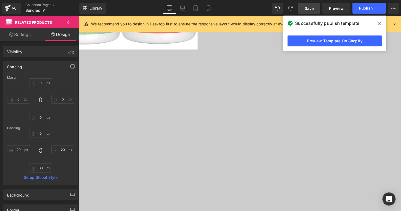
scroll to position [404, 0]
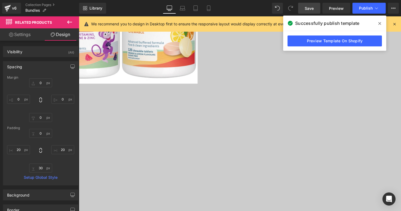
click at [79, 16] on icon at bounding box center [79, 16] width 0 height 0
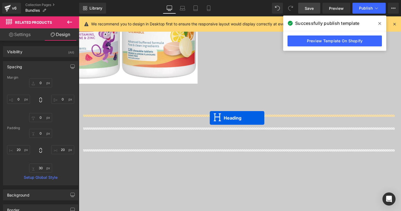
drag, startPoint x: 226, startPoint y: 167, endPoint x: 213, endPoint y: 120, distance: 48.2
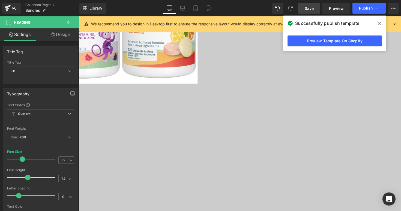
click at [79, 16] on icon at bounding box center [79, 16] width 0 height 0
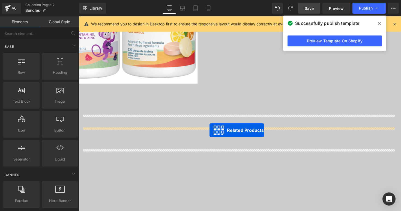
drag, startPoint x: 220, startPoint y: 162, endPoint x: 213, endPoint y: 133, distance: 30.1
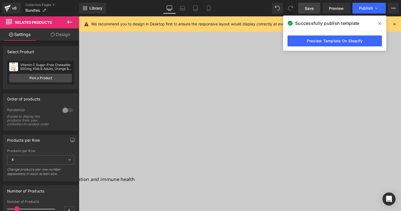
scroll to position [521, 0]
click at [79, 16] on icon at bounding box center [79, 16] width 0 height 0
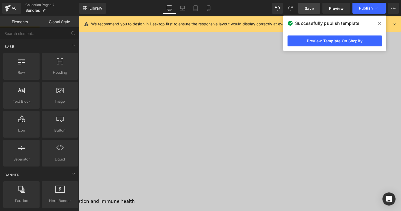
scroll to position [427, 0]
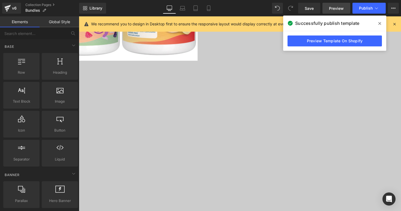
drag, startPoint x: 312, startPoint y: 10, endPoint x: 331, endPoint y: 5, distance: 19.9
click at [312, 10] on span "Save" at bounding box center [309, 8] width 9 height 6
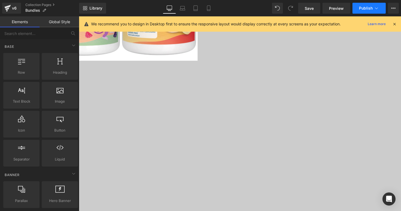
click at [365, 8] on span "Publish" at bounding box center [366, 8] width 14 height 4
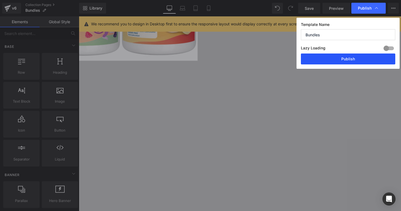
click at [353, 58] on button "Publish" at bounding box center [348, 58] width 94 height 11
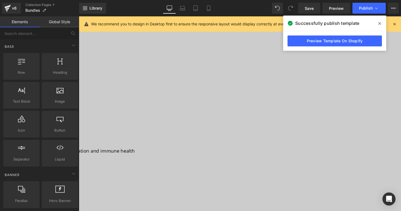
scroll to position [526, 0]
click at [79, 16] on span "(P) Title" at bounding box center [79, 16] width 0 height 0
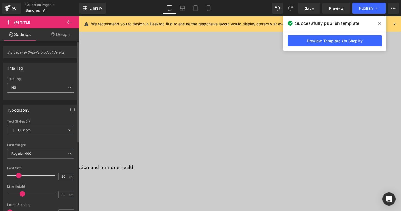
click at [68, 88] on icon at bounding box center [69, 87] width 3 height 3
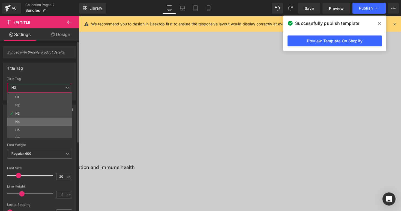
click at [41, 120] on li "H4" at bounding box center [40, 122] width 67 height 8
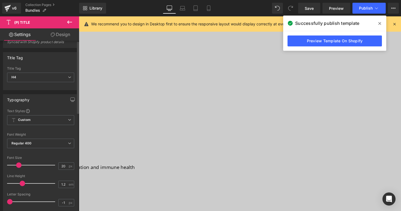
scroll to position [0, 0]
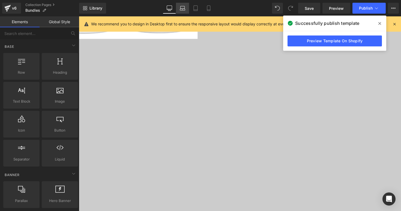
click at [183, 8] on icon at bounding box center [182, 7] width 5 height 5
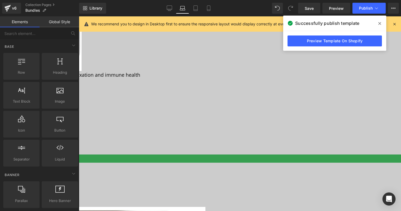
scroll to position [531, 0]
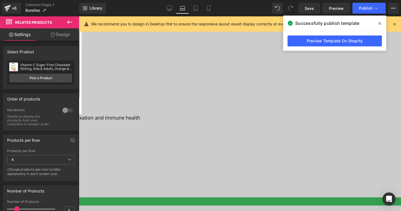
drag, startPoint x: 238, startPoint y: 97, endPoint x: 237, endPoint y: 105, distance: 8.1
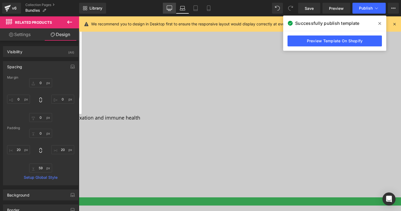
click at [169, 11] on link "Desktop" at bounding box center [169, 8] width 13 height 11
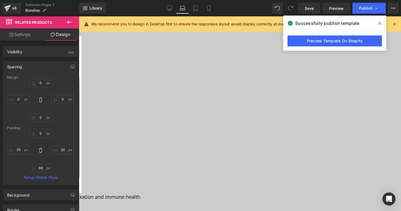
type input "0"
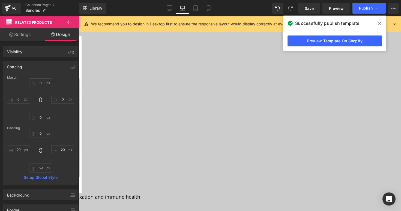
type input "20"
type input "30"
type input "20"
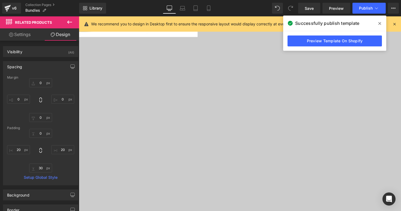
scroll to position [529, 0]
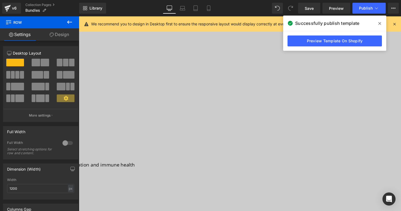
drag, startPoint x: 239, startPoint y: 142, endPoint x: 239, endPoint y: 151, distance: 9.3
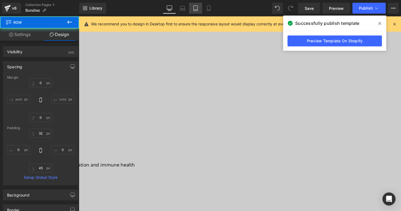
click at [196, 9] on icon at bounding box center [195, 7] width 5 height 5
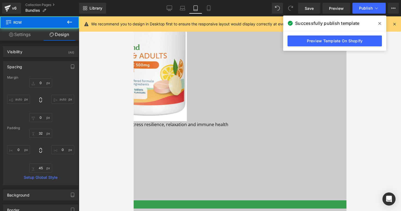
type input "0"
type input "32"
type input "0"
type input "45"
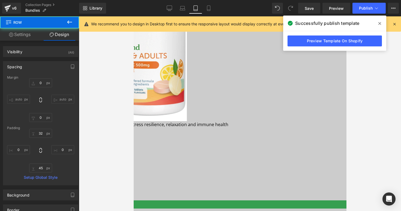
type input "0"
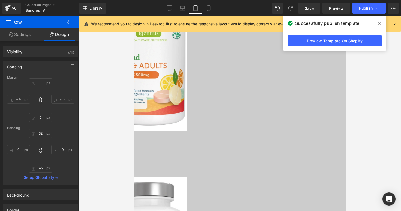
scroll to position [397, 0]
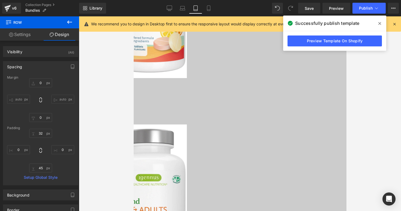
scroll to position [351, 0]
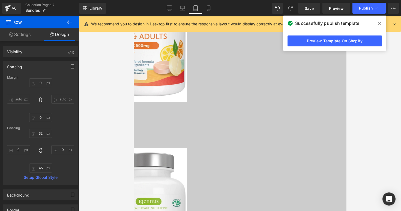
click at [133, 16] on icon at bounding box center [133, 16] width 0 height 0
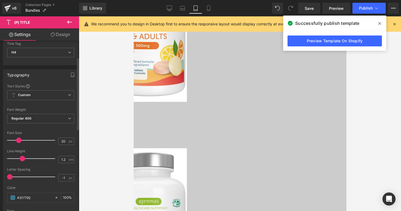
scroll to position [42, 0]
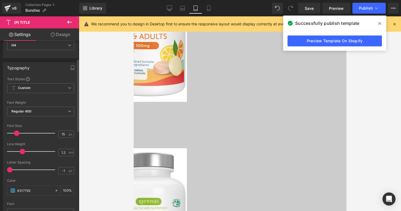
click at [15, 133] on span at bounding box center [16, 132] width 5 height 5
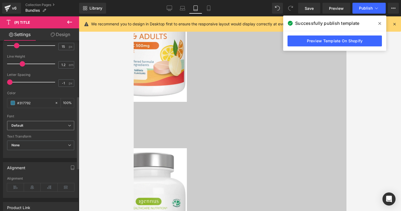
scroll to position [137, 0]
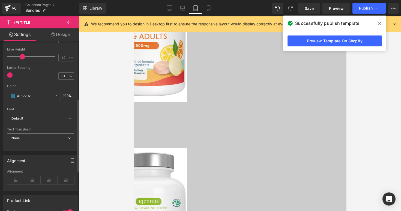
click at [50, 139] on span "None" at bounding box center [40, 138] width 67 height 10
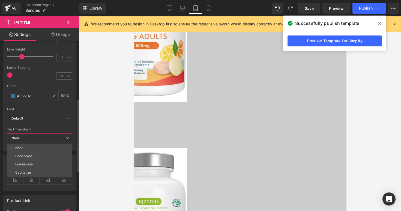
click at [50, 139] on span "None" at bounding box center [39, 138] width 65 height 10
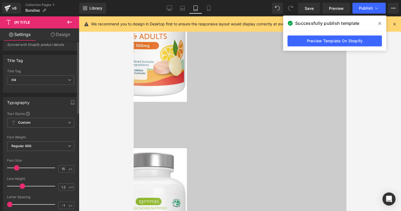
scroll to position [0, 0]
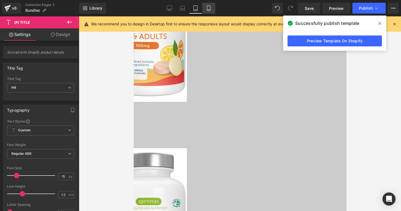
click at [208, 8] on icon at bounding box center [208, 7] width 5 height 5
type input "20"
type input "100"
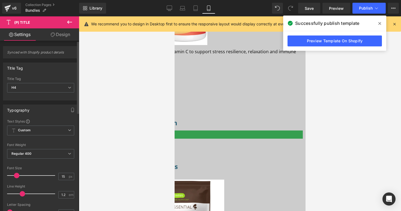
click at [16, 175] on span at bounding box center [16, 175] width 5 height 5
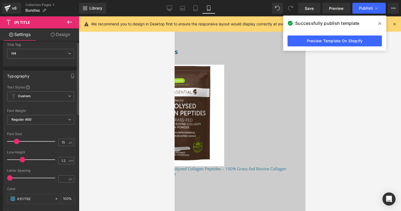
scroll to position [0, 0]
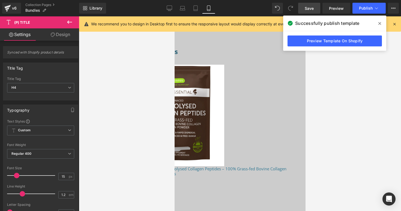
click at [308, 9] on span "Save" at bounding box center [309, 8] width 9 height 6
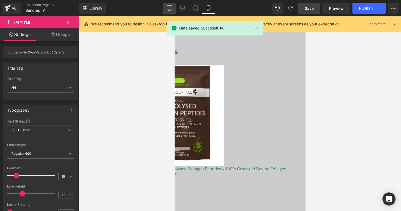
click at [168, 10] on icon at bounding box center [169, 7] width 5 height 5
type input "20"
type input "100"
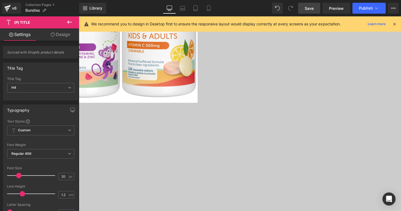
scroll to position [290, 0]
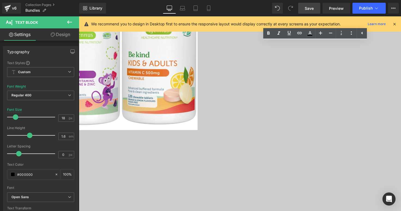
scroll to position [450, 0]
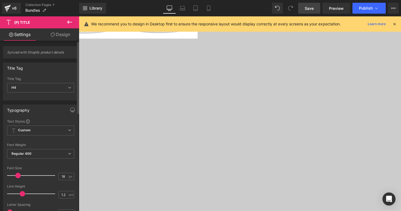
click at [16, 175] on span at bounding box center [17, 175] width 5 height 5
click at [182, 9] on icon at bounding box center [182, 7] width 5 height 5
type input "20"
type input "100"
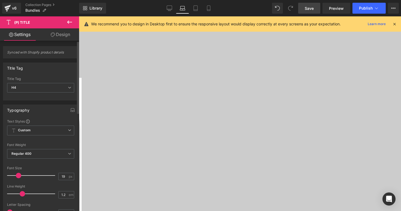
type input "18"
click at [17, 174] on span at bounding box center [17, 175] width 5 height 5
click at [307, 7] on span "Save" at bounding box center [309, 8] width 9 height 6
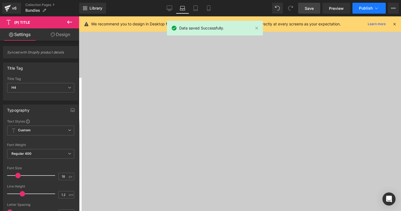
click at [358, 11] on button "Publish" at bounding box center [368, 8] width 33 height 11
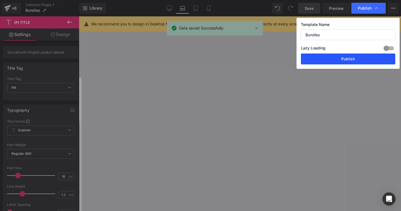
click at [322, 58] on button "Publish" at bounding box center [348, 58] width 94 height 11
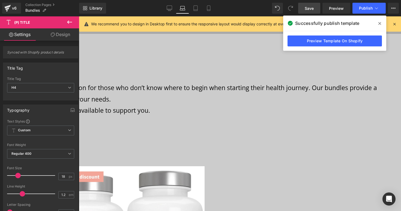
scroll to position [121, 0]
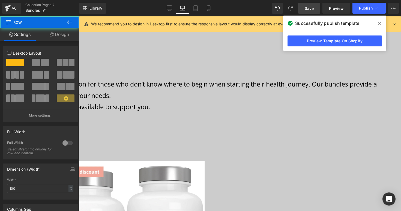
drag, startPoint x: 236, startPoint y: 101, endPoint x: 237, endPoint y: 109, distance: 8.3
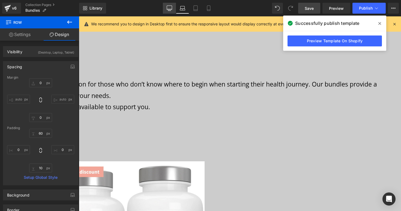
click at [169, 9] on icon at bounding box center [169, 7] width 5 height 5
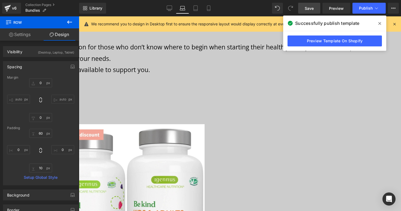
type input "0"
type input "30"
type input "0"
type input "10"
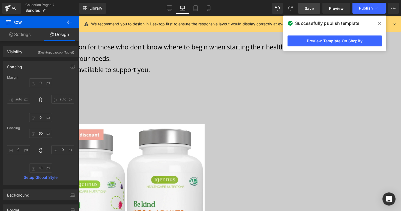
type input "0"
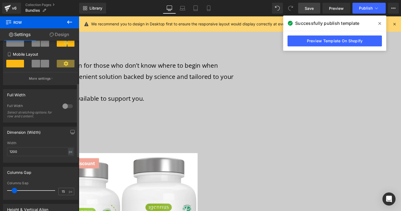
scroll to position [116, 0]
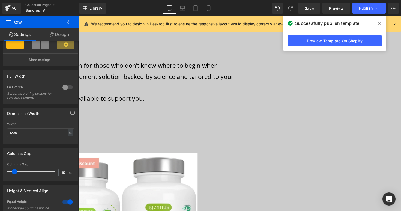
drag, startPoint x: 310, startPoint y: 11, endPoint x: 299, endPoint y: 18, distance: 12.8
click at [310, 10] on link "Save" at bounding box center [309, 8] width 22 height 11
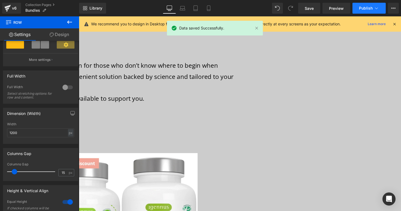
click at [365, 9] on span "Publish" at bounding box center [366, 8] width 14 height 4
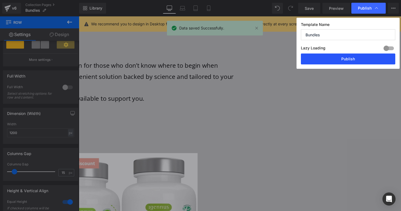
click at [346, 60] on button "Publish" at bounding box center [348, 58] width 94 height 11
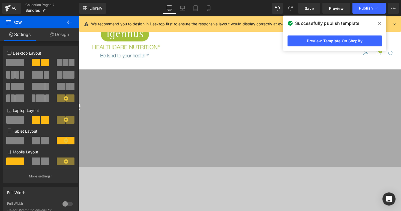
scroll to position [116, 0]
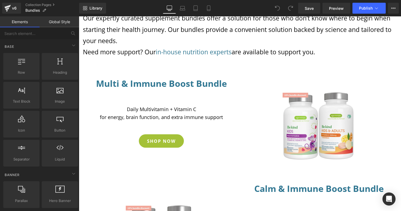
scroll to position [30, 0]
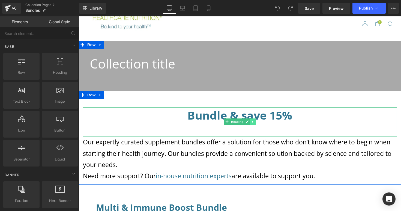
click at [251, 122] on icon at bounding box center [252, 121] width 3 height 3
click at [254, 122] on icon at bounding box center [255, 121] width 3 height 3
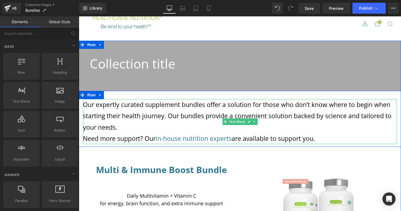
click at [125, 128] on p "Our expertly curated supplement bundles offer a solution for those who don’t kn…" at bounding box center [240, 116] width 314 height 34
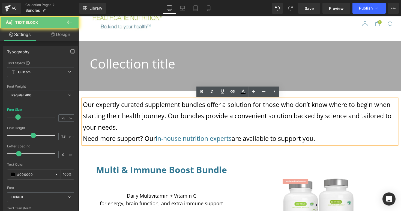
click at [122, 128] on p "Our expertly curated supplement bundles offer a solution for those who don’t kn…" at bounding box center [240, 116] width 314 height 34
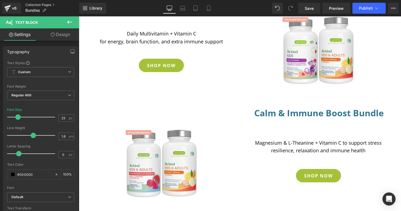
scroll to position [111, 0]
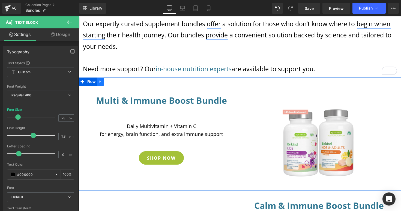
click at [100, 82] on icon at bounding box center [100, 81] width 4 height 4
click at [106, 81] on icon at bounding box center [108, 82] width 4 height 4
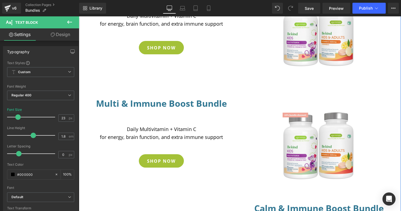
scroll to position [170, 0]
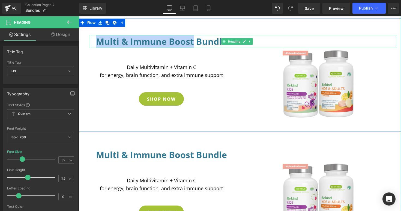
drag, startPoint x: 192, startPoint y: 41, endPoint x: 92, endPoint y: 42, distance: 99.8
click at [92, 42] on div "Multi & Immune Boost Bundle Heading" at bounding box center [243, 41] width 307 height 13
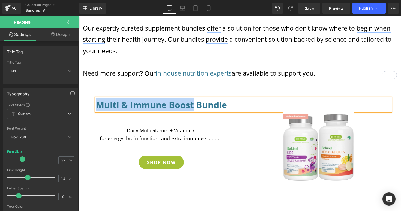
scroll to position [113, 0]
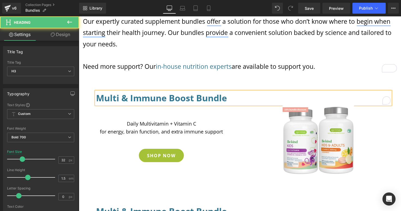
click at [189, 97] on h3 "Multi & Immune Boost Bundle" at bounding box center [243, 97] width 295 height 13
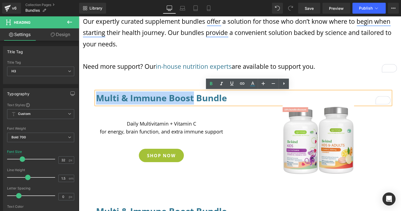
drag, startPoint x: 192, startPoint y: 98, endPoint x: 97, endPoint y: 97, distance: 94.9
click at [97, 97] on h3 "Multi & Immune Boost Bundle" at bounding box center [243, 97] width 295 height 13
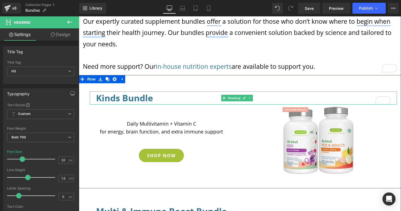
click at [151, 99] on h3 "Kinds Bundle" at bounding box center [243, 97] width 295 height 13
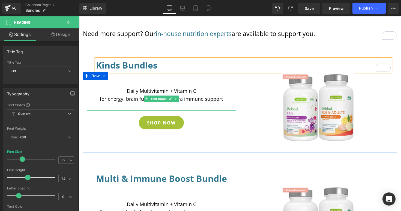
scroll to position [149, 0]
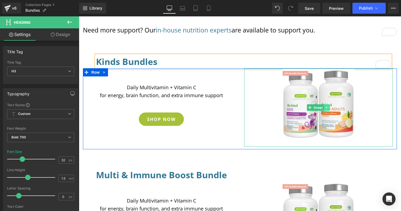
click at [326, 108] on icon at bounding box center [326, 107] width 3 height 3
click at [322, 108] on icon at bounding box center [323, 107] width 3 height 3
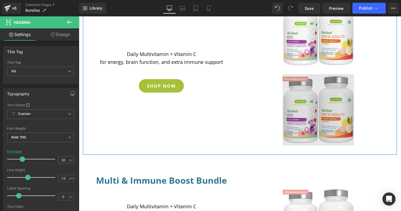
scroll to position [156, 0]
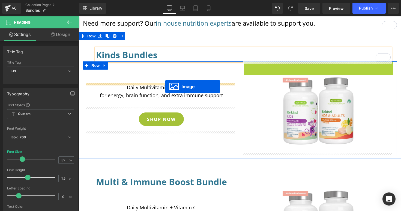
drag, startPoint x: 300, startPoint y: 100, endPoint x: 165, endPoint y: 86, distance: 135.4
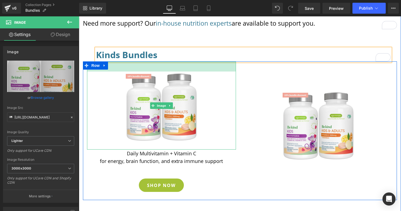
drag, startPoint x: 223, startPoint y: 61, endPoint x: 222, endPoint y: 71, distance: 9.7
click at [222, 71] on div "36px" at bounding box center [161, 67] width 149 height 10
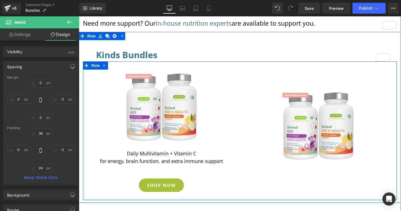
click at [247, 80] on div "Image" at bounding box center [318, 130] width 157 height 136
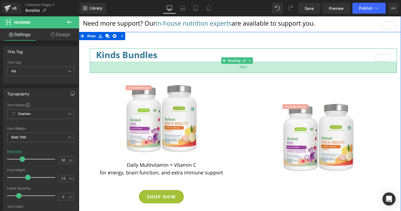
drag, startPoint x: 238, startPoint y: 60, endPoint x: 238, endPoint y: 71, distance: 11.2
click at [238, 71] on div "42px" at bounding box center [243, 66] width 307 height 11
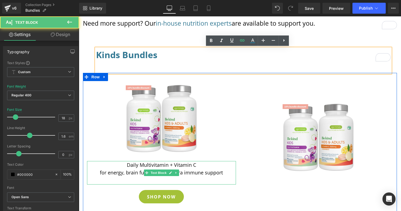
drag, startPoint x: 169, startPoint y: 184, endPoint x: 169, endPoint y: 179, distance: 4.4
click at [169, 179] on div "Daily Multivitamin + Vitamin C for energy, brain function, and extra immune sup…" at bounding box center [161, 172] width 149 height 23
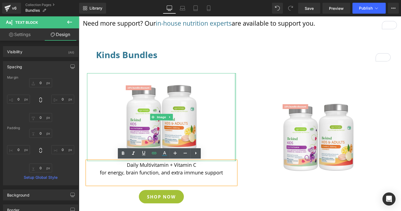
click at [235, 129] on div at bounding box center [235, 117] width 1 height 88
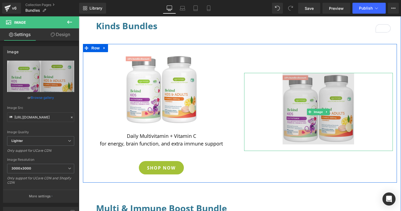
scroll to position [189, 0]
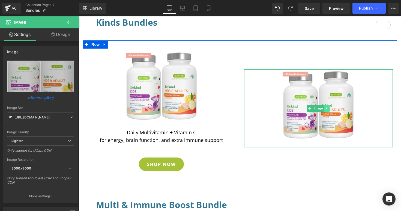
click at [326, 108] on icon at bounding box center [326, 108] width 3 height 3
click at [328, 109] on icon at bounding box center [329, 108] width 3 height 3
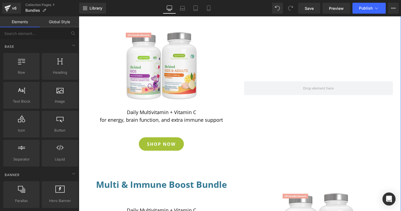
scroll to position [212, 0]
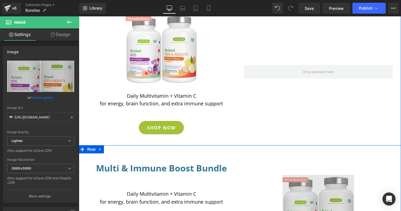
scroll to position [293, 0]
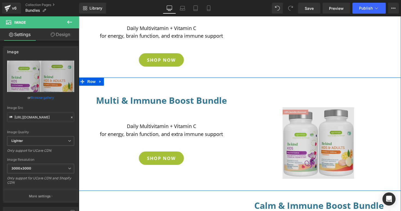
click at [322, 148] on div "Image" at bounding box center [318, 146] width 149 height 78
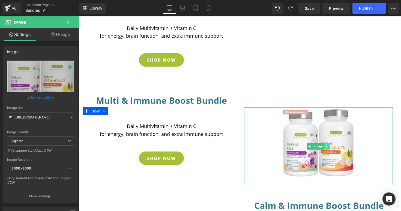
click at [325, 147] on icon at bounding box center [326, 146] width 3 height 3
click at [322, 146] on icon at bounding box center [323, 146] width 3 height 3
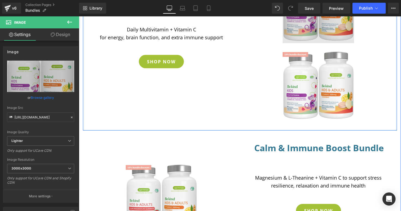
scroll to position [349, 0]
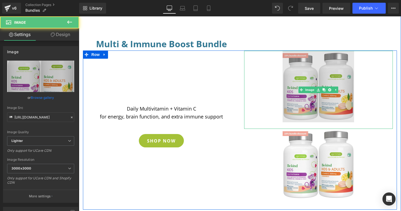
click at [302, 76] on img at bounding box center [318, 90] width 71 height 78
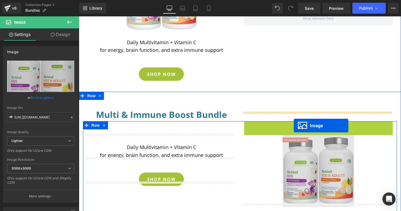
scroll to position [264, 0]
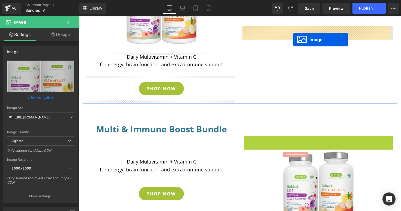
drag, startPoint x: 299, startPoint y: 89, endPoint x: 293, endPoint y: 40, distance: 50.3
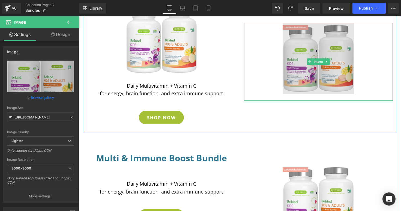
scroll to position [204, 0]
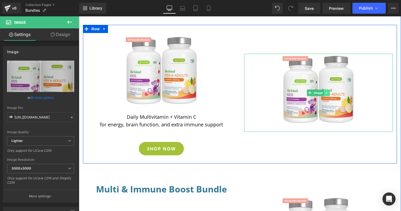
click at [325, 93] on icon at bounding box center [326, 92] width 3 height 3
click at [328, 94] on icon at bounding box center [329, 92] width 3 height 3
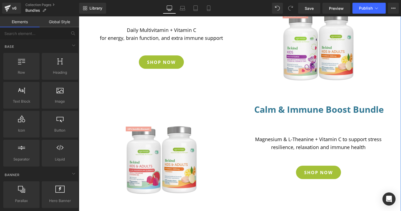
scroll to position [396, 0]
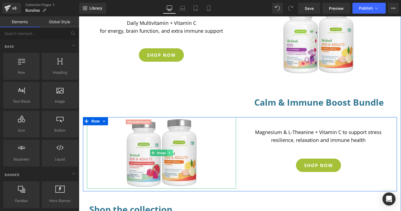
click at [168, 153] on icon at bounding box center [169, 152] width 3 height 3
click at [166, 153] on icon at bounding box center [167, 152] width 3 height 3
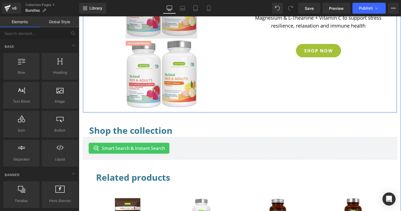
scroll to position [481, 0]
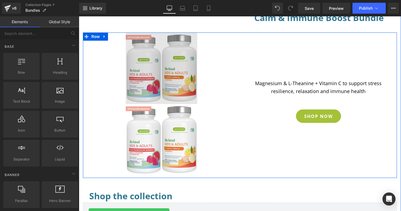
click at [129, 48] on img at bounding box center [161, 67] width 71 height 71
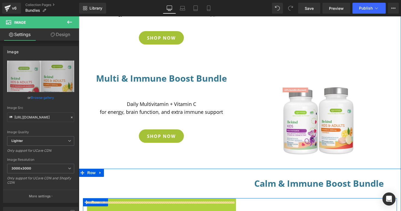
scroll to position [201, 0]
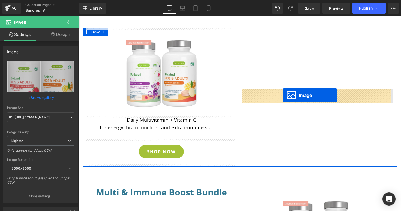
drag, startPoint x: 143, startPoint y: 67, endPoint x: 283, endPoint y: 95, distance: 142.7
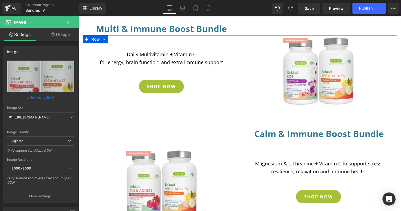
scroll to position [383, 0]
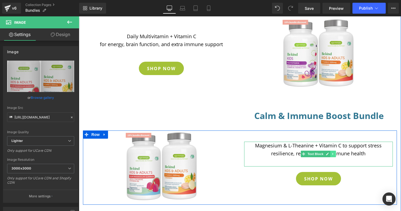
click at [332, 155] on icon at bounding box center [333, 153] width 3 height 3
click at [329, 154] on icon at bounding box center [330, 153] width 3 height 3
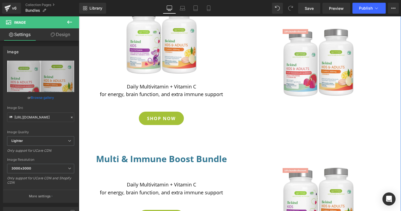
scroll to position [206, 0]
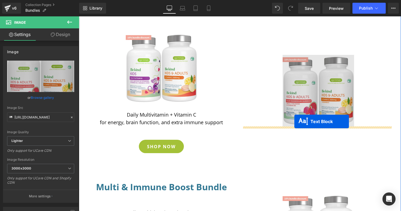
drag, startPoint x: 292, startPoint y: 75, endPoint x: 294, endPoint y: 121, distance: 46.1
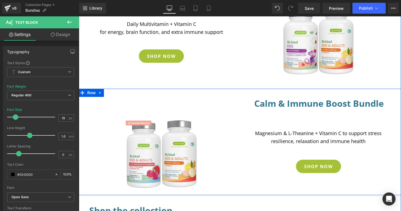
scroll to position [410, 0]
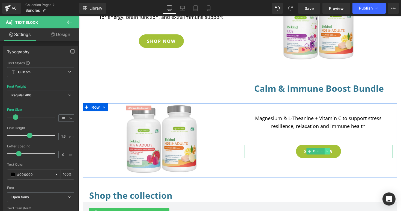
click at [326, 151] on icon at bounding box center [327, 150] width 3 height 3
click at [324, 151] on icon at bounding box center [324, 150] width 3 height 3
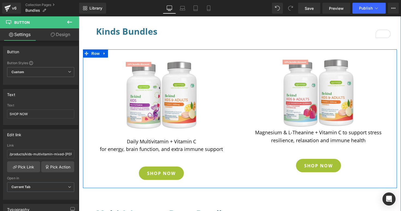
scroll to position [197, 0]
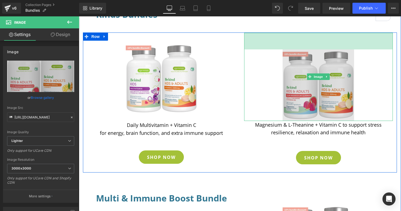
drag, startPoint x: 316, startPoint y: 41, endPoint x: 318, endPoint y: 56, distance: 15.2
click at [318, 56] on div "Image 61px" at bounding box center [318, 77] width 149 height 88
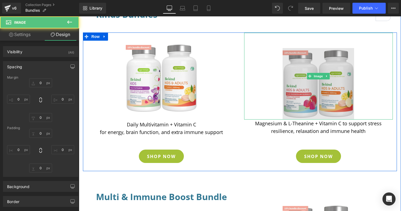
type input "0"
type input "57.3572"
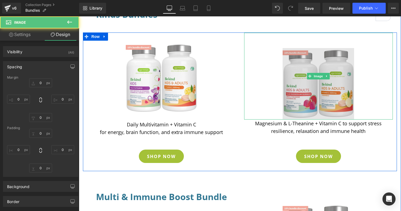
type input "0"
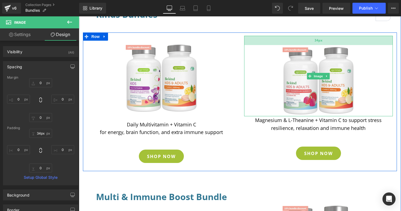
type input "33px"
drag, startPoint x: 318, startPoint y: 46, endPoint x: 317, endPoint y: 40, distance: 6.4
click at [317, 40] on div "33px" at bounding box center [318, 40] width 149 height 9
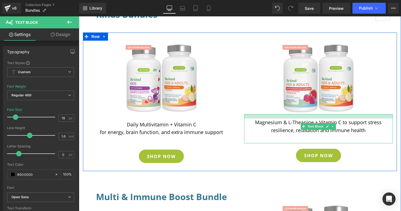
drag, startPoint x: 321, startPoint y: 116, endPoint x: 319, endPoint y: 121, distance: 4.8
click at [319, 121] on div "Magnesium & L-Theanine + Vitamin C to support stress resilience, relaxation and…" at bounding box center [318, 128] width 149 height 29
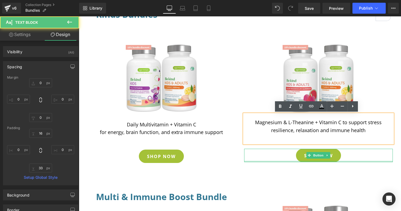
click at [261, 159] on div "SHOP NOW" at bounding box center [318, 155] width 143 height 13
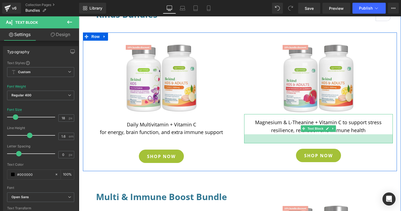
drag, startPoint x: 304, startPoint y: 142, endPoint x: 140, endPoint y: 143, distance: 164.2
click at [305, 142] on div "33px" at bounding box center [318, 138] width 149 height 9
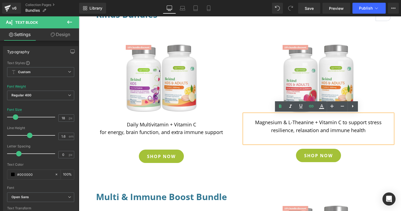
click at [154, 145] on div "Image 36px Daily Multivitamin + Vitamin C for energy, brain function, and extra…" at bounding box center [161, 101] width 157 height 136
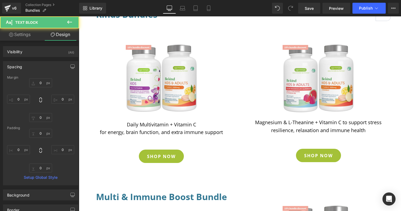
click at [79, 16] on div "33px" at bounding box center [79, 16] width 0 height 0
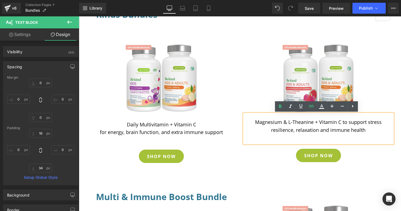
click at [322, 143] on div "Magnesium & L-Theanine + Vitamin C to support stress resilience, relaxation and…" at bounding box center [318, 128] width 149 height 29
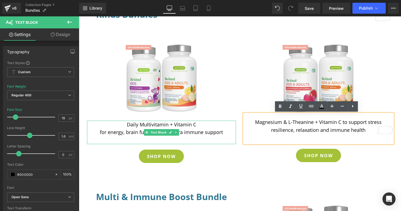
click at [220, 134] on p "for energy, brain function, and extra immune support" at bounding box center [161, 132] width 149 height 8
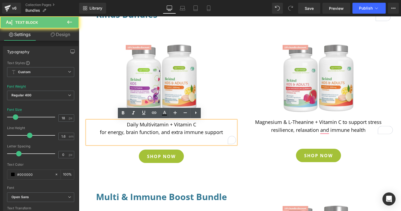
click at [208, 140] on p "To enrich screen reader interactions, please activate Accessibility in Grammarl…" at bounding box center [161, 140] width 149 height 8
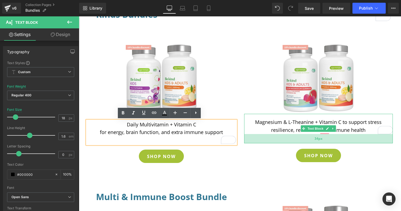
click at [324, 139] on div "34px" at bounding box center [318, 138] width 149 height 9
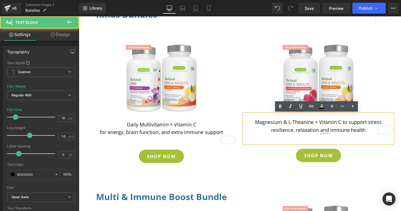
click at [320, 136] on div "Magnesium & L-Theanine + Vitamin C to support stress resilience, relaxation and…" at bounding box center [318, 128] width 149 height 29
click at [323, 143] on div "Magnesium & L-Theanine + Vitamin C to support stress resilience, relaxation and…" at bounding box center [318, 128] width 149 height 29
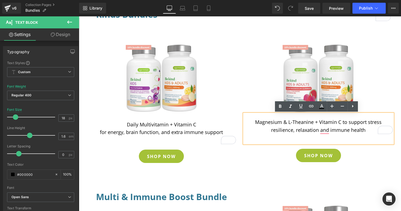
click at [79, 16] on div at bounding box center [79, 16] width 0 height 0
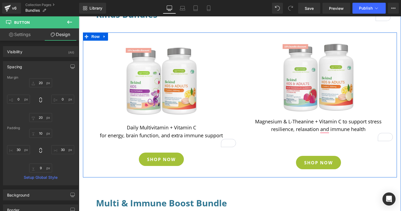
scroll to position [196, 0]
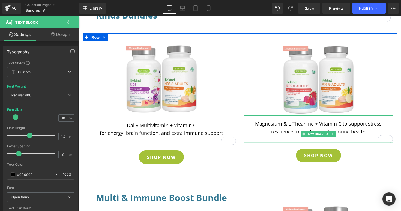
drag, startPoint x: 309, startPoint y: 150, endPoint x: 310, endPoint y: 139, distance: 10.4
click at [310, 139] on div "Magnesium & L-Theanine + Vitamin C to support stress resilience, relaxation and…" at bounding box center [318, 129] width 149 height 28
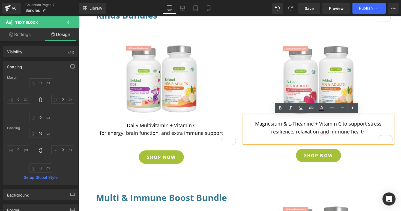
click at [240, 166] on div "Image 33px Magnesium & L-Theanine + Vitamin C to support stress resilience, rel…" at bounding box center [318, 102] width 157 height 136
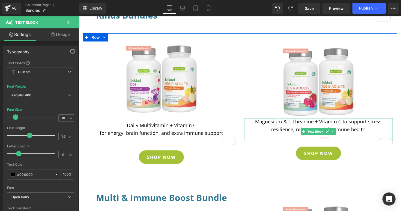
drag, startPoint x: 323, startPoint y: 116, endPoint x: 158, endPoint y: 131, distance: 165.4
click at [319, 110] on div "Image 33px Magnesium & L-Theanine + Vitamin C to support stress resilience, rel…" at bounding box center [318, 102] width 157 height 136
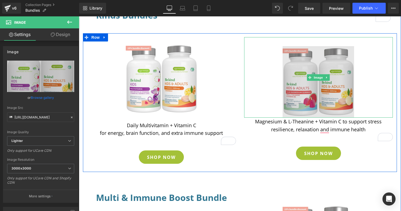
click at [320, 114] on img at bounding box center [318, 77] width 71 height 80
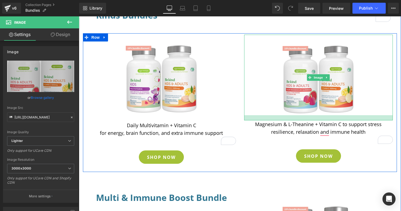
drag, startPoint x: 320, startPoint y: 116, endPoint x: 319, endPoint y: 122, distance: 5.5
click at [319, 122] on div "Image 33px Magnesium & L-Theanine + Vitamin C to support stress resilience, rel…" at bounding box center [318, 102] width 157 height 136
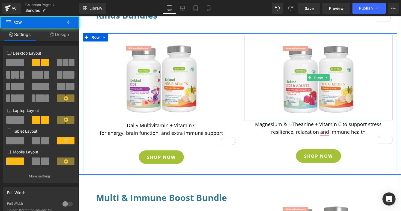
click at [246, 164] on div "Image 33px Magnesium & L-Theanine + Vitamin C to support stress resilience, rel…" at bounding box center [318, 102] width 157 height 136
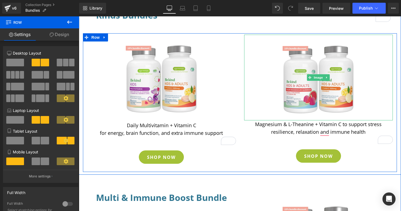
click at [230, 167] on div "Image 36px Daily Multivitamin + Vitamin C for energy, brain function, and extra…" at bounding box center [161, 102] width 157 height 136
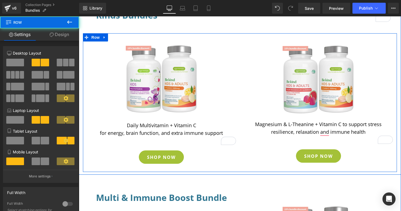
click at [233, 166] on div "Image 36px Daily Multivitamin + Vitamin C for energy, brain function, and extra…" at bounding box center [161, 102] width 157 height 136
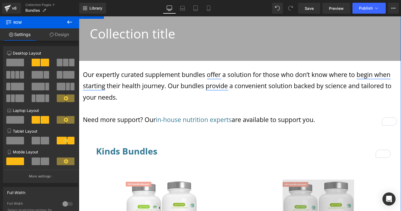
scroll to position [56, 0]
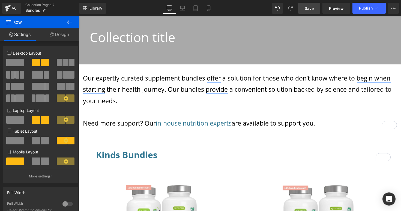
click at [308, 9] on span "Save" at bounding box center [309, 8] width 9 height 6
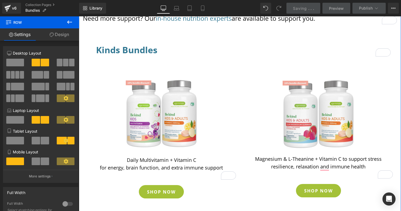
scroll to position [255, 0]
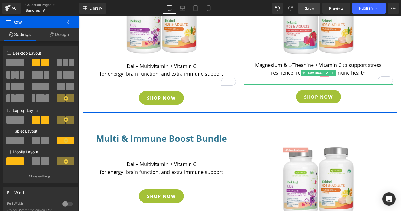
click at [340, 64] on p "Magnesium & L-Theanine + Vitamin C to support stress resilience, relaxation and…" at bounding box center [318, 69] width 149 height 16
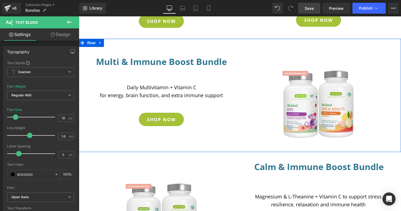
scroll to position [398, 0]
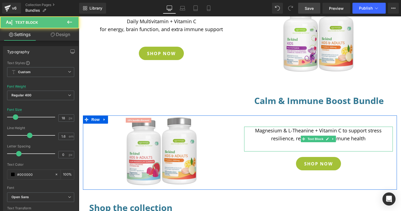
click at [335, 131] on p "Magnesium & L-Theanine + Vitamin C to support stress resilience, relaxation and…" at bounding box center [318, 135] width 149 height 16
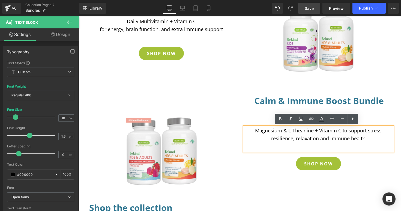
click at [336, 131] on p "Magnesium & L-Theanine + Vitamin C to support stress resilience, relaxation and…" at bounding box center [318, 135] width 149 height 16
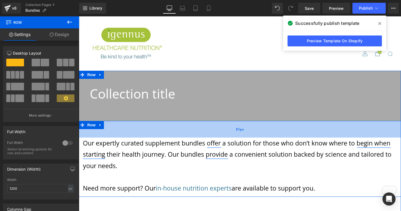
drag, startPoint x: 243, startPoint y: 128, endPoint x: 244, endPoint y: 137, distance: 8.5
click at [244, 137] on div "61px" at bounding box center [240, 129] width 322 height 17
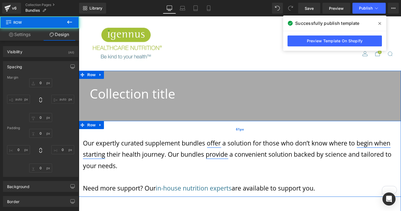
type input "0"
type input "61"
type input "0"
type input "10"
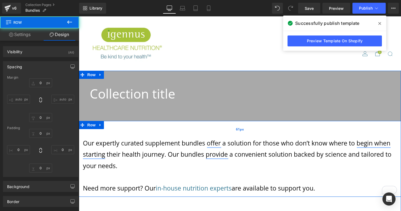
type input "0"
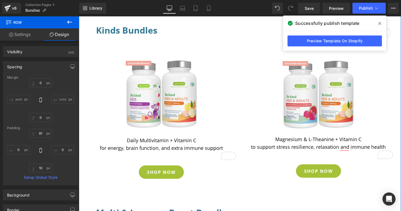
scroll to position [196, 0]
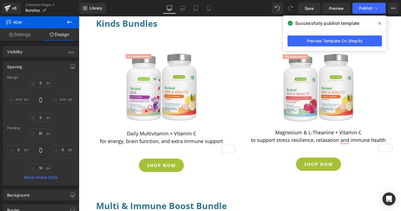
click at [70, 21] on icon at bounding box center [69, 22] width 7 height 7
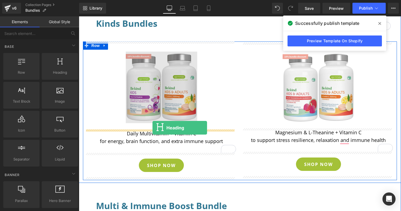
drag, startPoint x: 134, startPoint y: 86, endPoint x: 152, endPoint y: 128, distance: 45.4
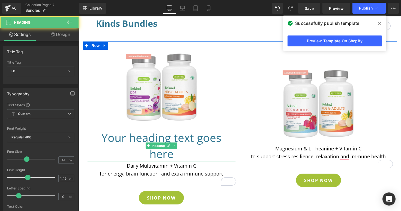
scroll to position [304, 0]
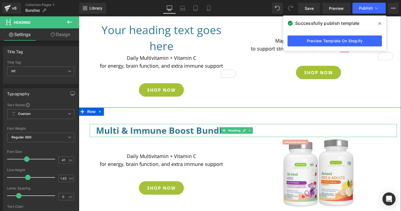
click at [214, 132] on h3 "Multi & Immune Boost Bundle" at bounding box center [243, 130] width 295 height 13
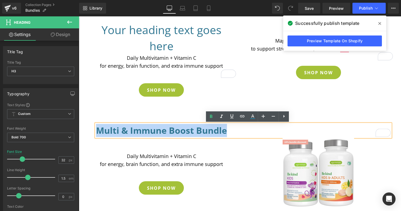
drag, startPoint x: 225, startPoint y: 131, endPoint x: 97, endPoint y: 135, distance: 128.8
click at [97, 135] on h3 "Multi & Immune Boost Bundle" at bounding box center [243, 130] width 295 height 13
copy h3 "Multi & Immune Boost Bundle"
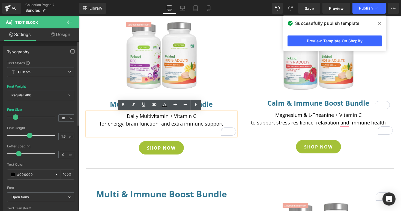
scroll to position [174, 0]
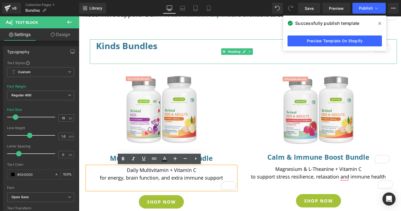
click at [109, 47] on h3 "Kinds Bundles" at bounding box center [243, 45] width 295 height 13
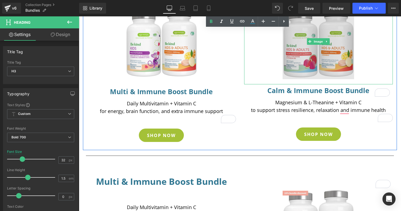
scroll to position [334, 0]
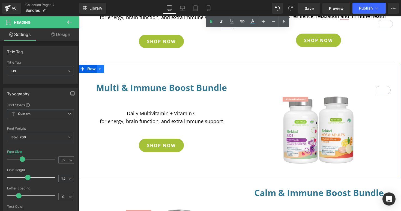
click at [100, 71] on link at bounding box center [100, 69] width 7 height 8
click at [113, 69] on icon at bounding box center [115, 69] width 4 height 4
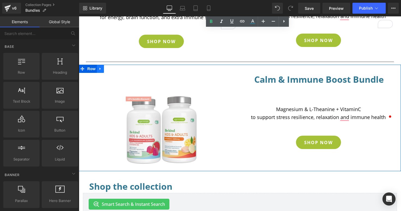
click at [99, 70] on icon at bounding box center [100, 69] width 4 height 4
click at [113, 68] on icon at bounding box center [115, 69] width 4 height 4
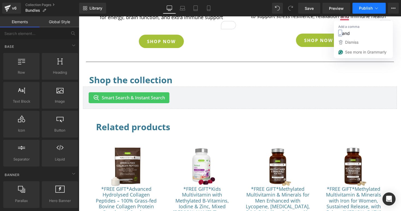
click at [365, 13] on button "Publish" at bounding box center [368, 8] width 33 height 11
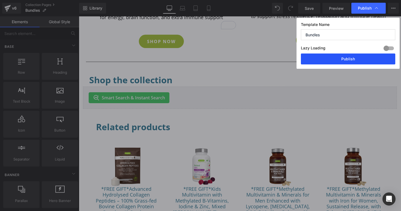
click at [346, 60] on button "Publish" at bounding box center [348, 58] width 94 height 11
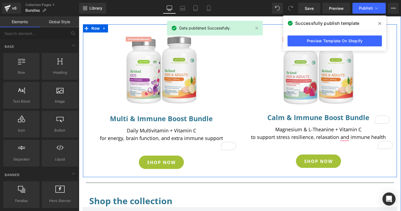
scroll to position [217, 0]
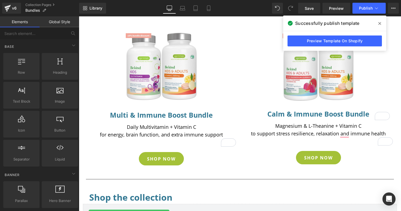
click at [160, 116] on div "Multi & Immune Boost Bundle Heading" at bounding box center [161, 116] width 149 height 14
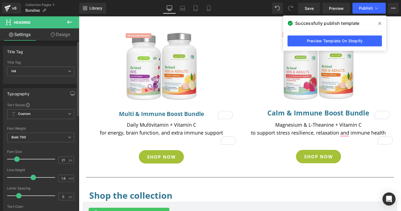
type input "20"
click at [16, 159] on span at bounding box center [16, 158] width 5 height 5
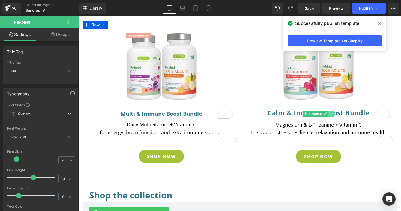
click at [329, 115] on link at bounding box center [332, 113] width 6 height 7
click at [279, 117] on h4 "Calm & Immune Boost Bundle" at bounding box center [318, 113] width 143 height 12
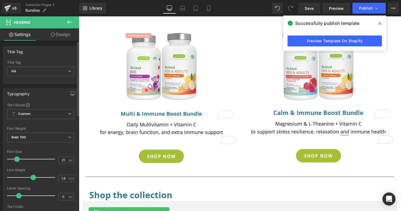
type input "20"
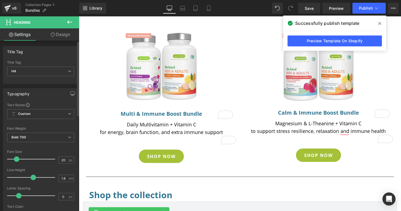
click at [16, 159] on span at bounding box center [16, 158] width 5 height 5
click at [311, 8] on span "Save" at bounding box center [309, 8] width 9 height 6
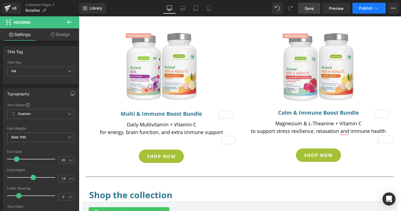
click at [361, 9] on span "Publish" at bounding box center [366, 8] width 14 height 4
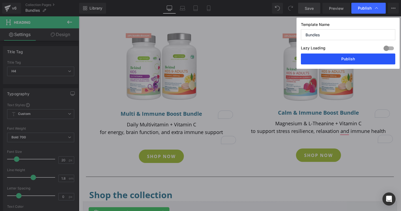
click at [341, 61] on button "Publish" at bounding box center [348, 58] width 94 height 11
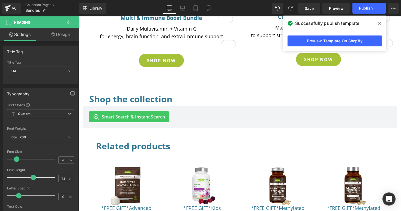
scroll to position [352, 0]
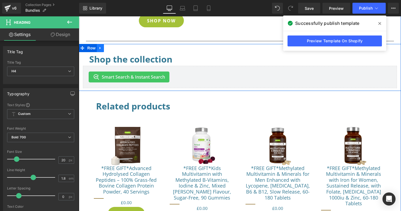
click at [99, 48] on icon at bounding box center [100, 48] width 4 height 4
click at [113, 47] on icon at bounding box center [115, 48] width 4 height 4
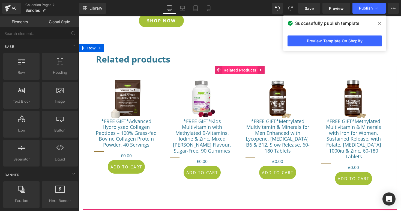
click at [233, 70] on span "Related Products" at bounding box center [239, 70] width 35 height 8
